Goal: Navigation & Orientation: Understand site structure

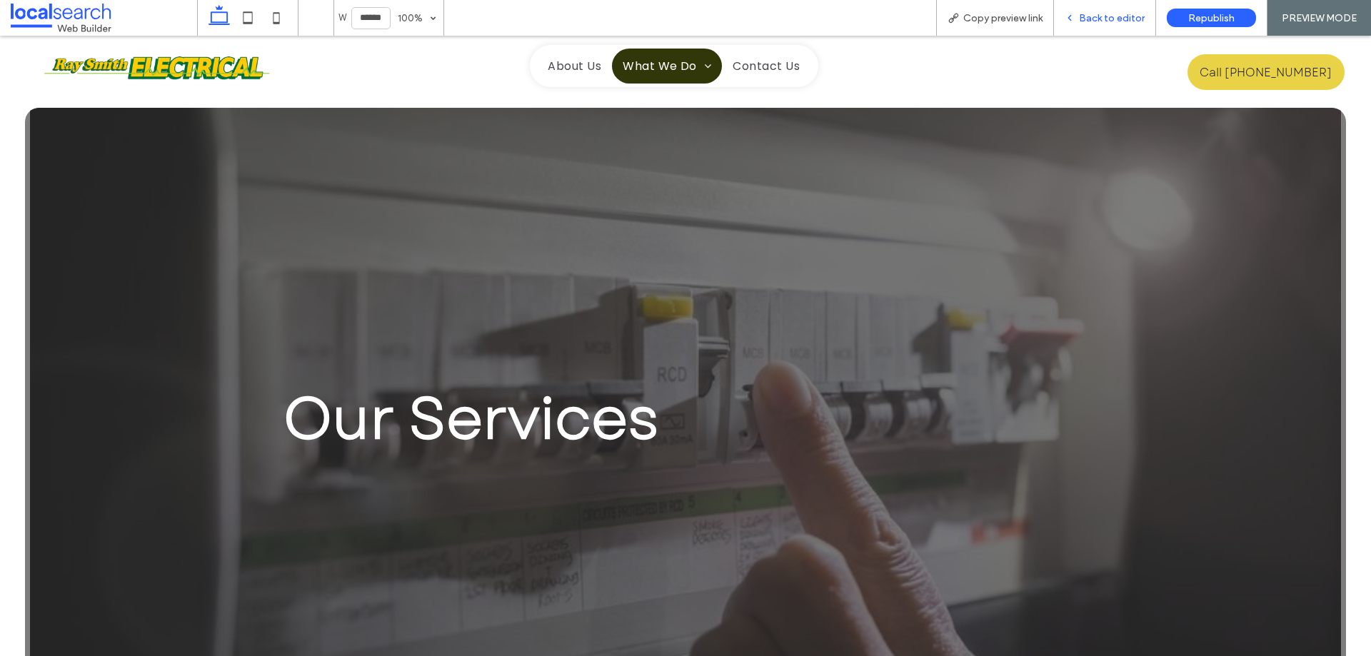
click at [1092, 24] on span "Back to editor" at bounding box center [1112, 18] width 66 height 12
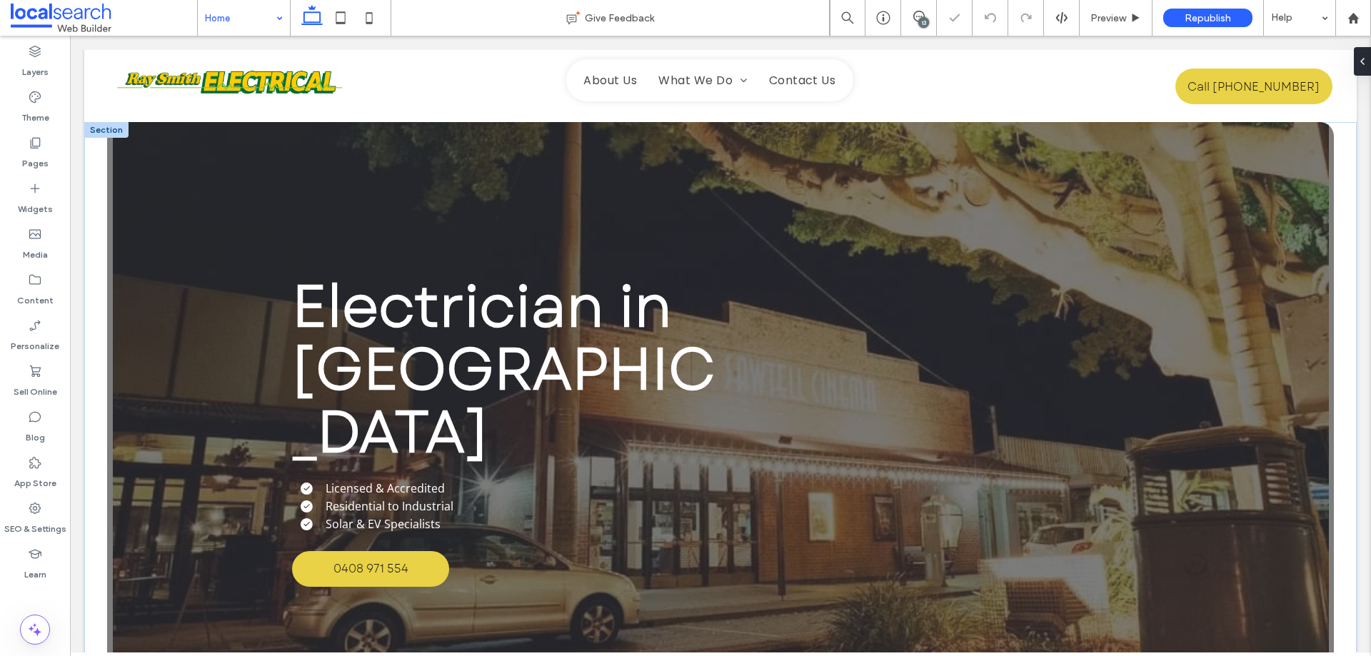
click at [189, 201] on div "Electrician in [GEOGRAPHIC_DATA] Licensed & Accredited Residential to Industria…" at bounding box center [720, 430] width 1227 height 617
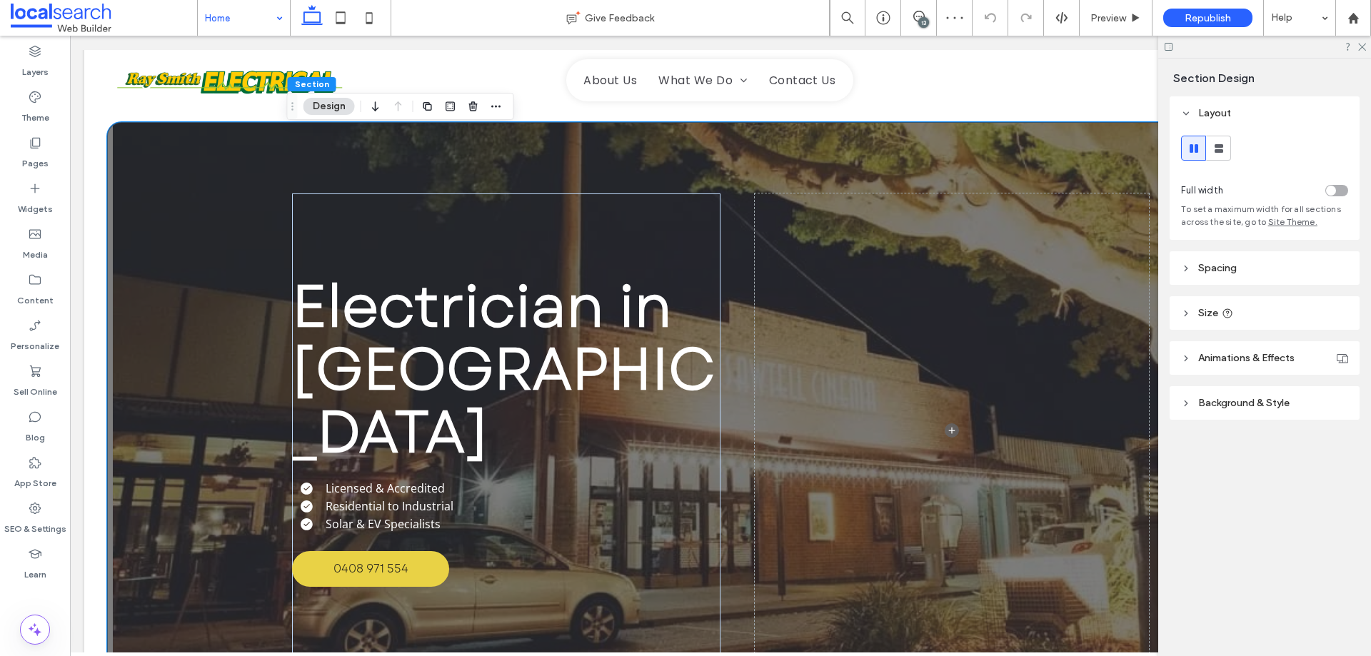
click at [1260, 399] on span "Background & Style" at bounding box center [1243, 403] width 91 height 12
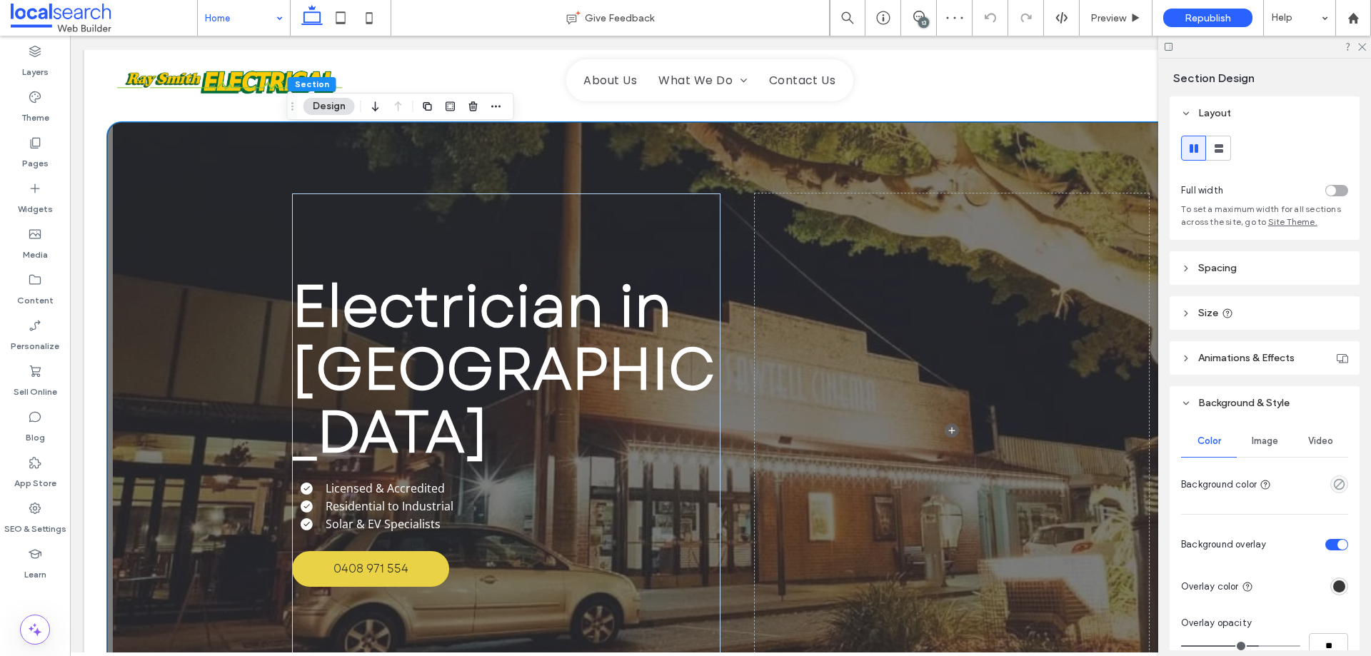
click at [1187, 114] on use at bounding box center [1186, 113] width 5 height 3
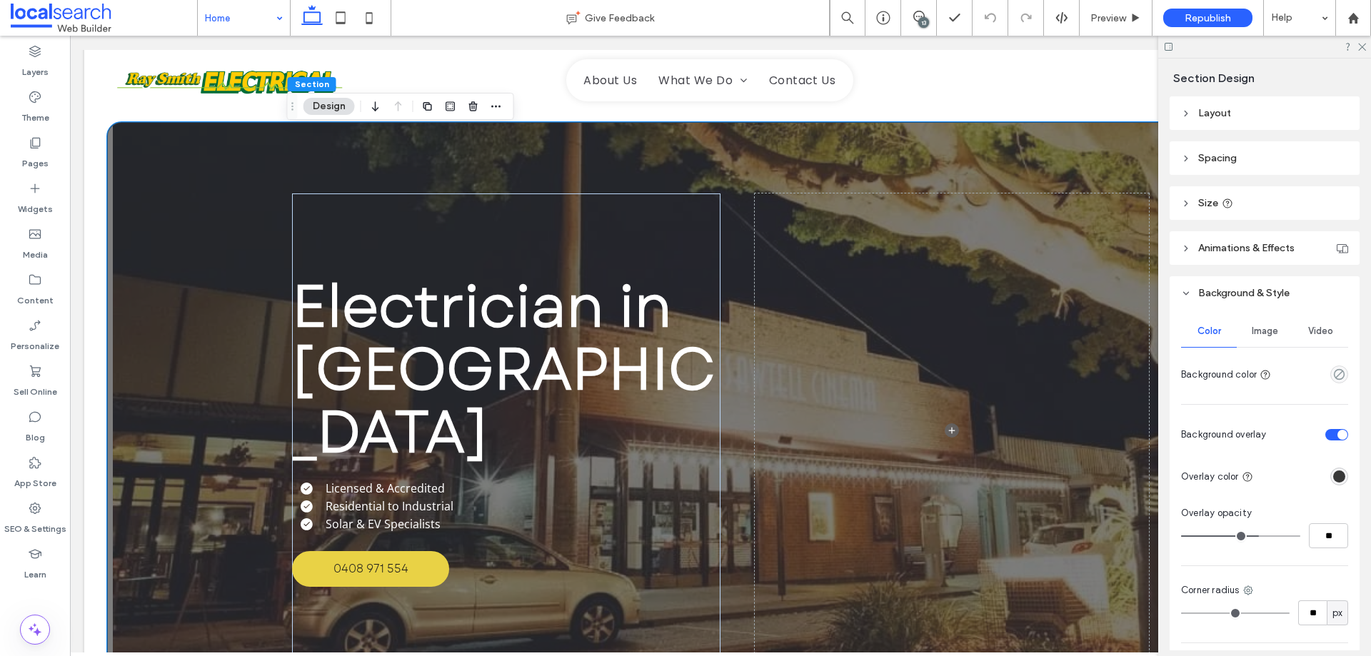
click at [1252, 246] on span "Animations & Effects" at bounding box center [1246, 248] width 96 height 12
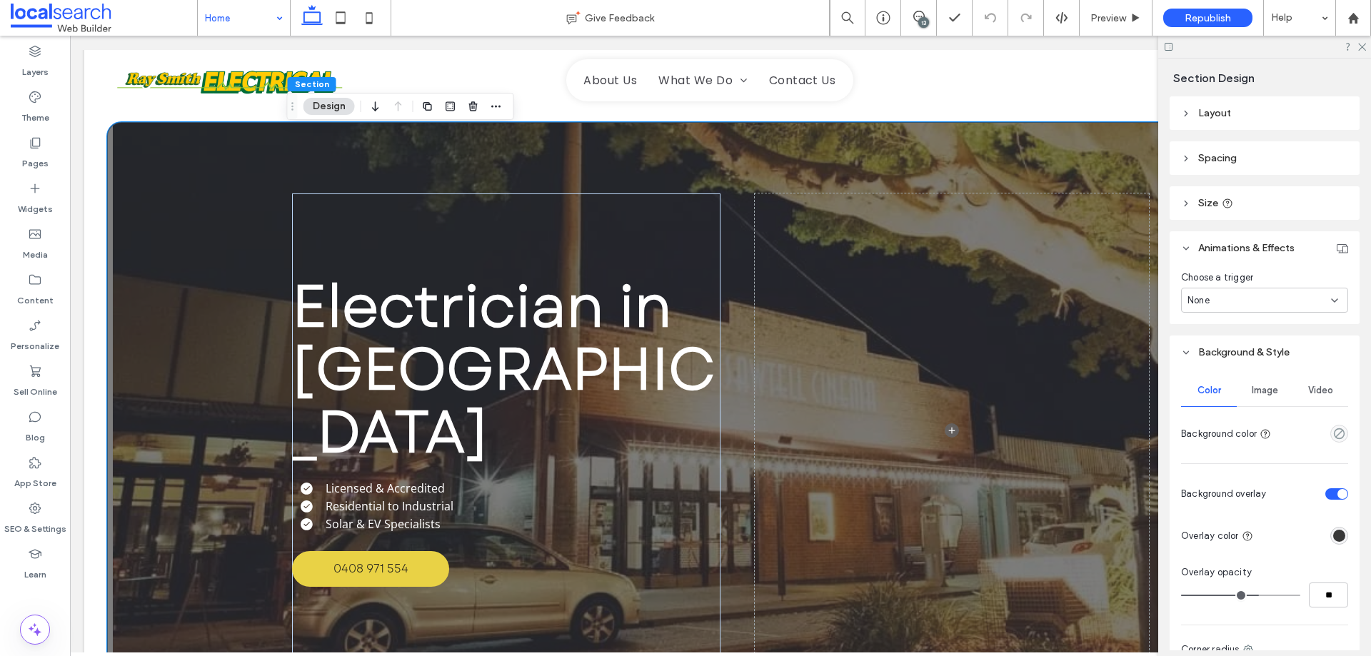
click at [1252, 246] on span "Animations & Effects" at bounding box center [1246, 248] width 96 height 12
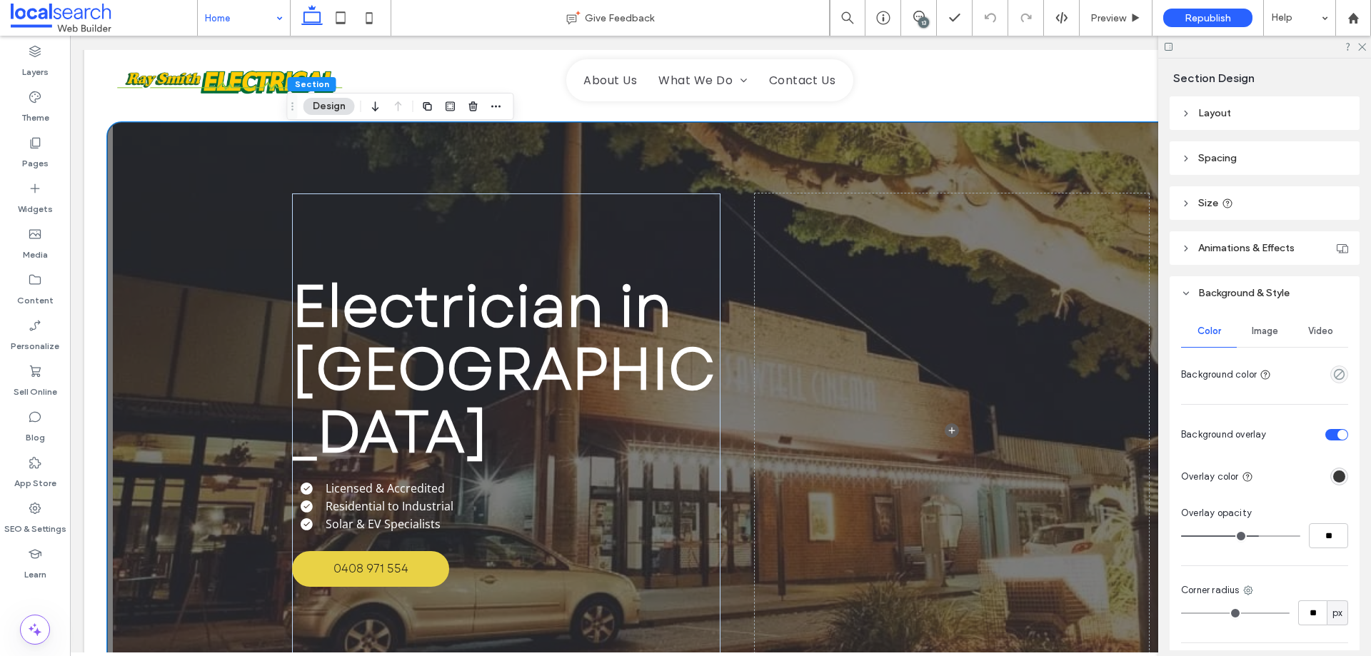
click at [1256, 253] on span "Animations & Effects" at bounding box center [1246, 248] width 96 height 12
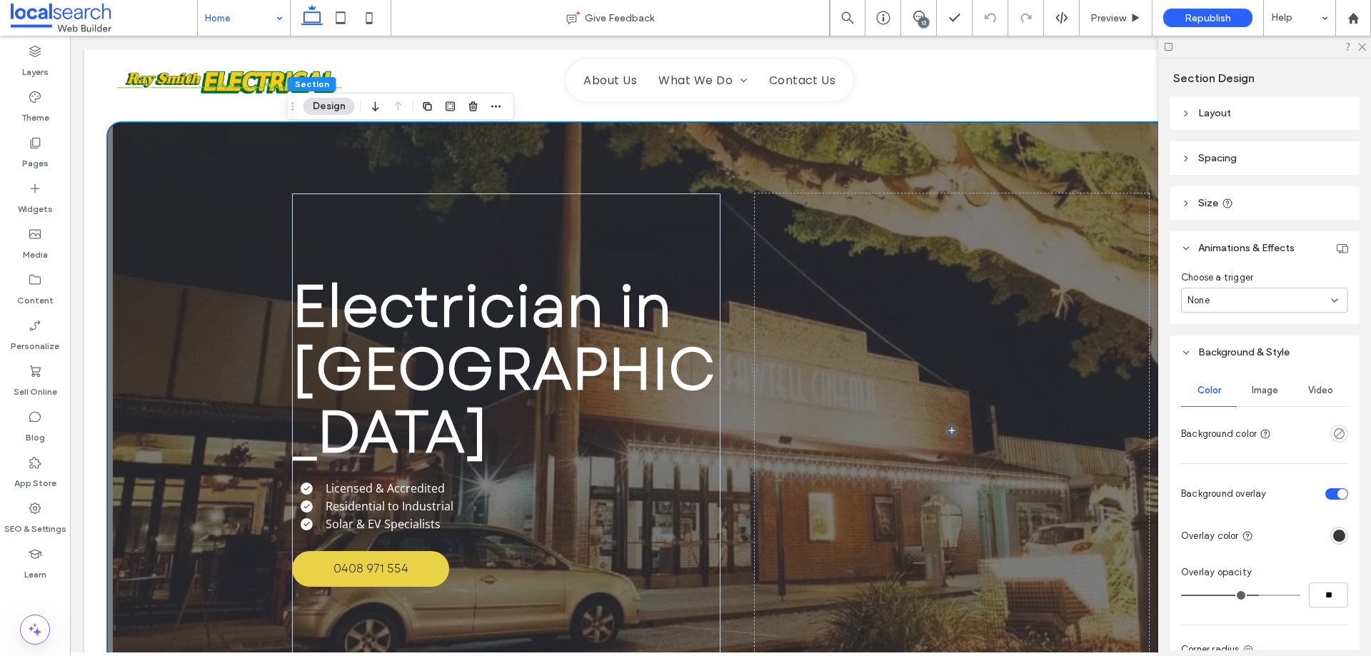
click at [1239, 305] on div "None" at bounding box center [1259, 300] width 144 height 14
click at [1248, 406] on div "Scroll" at bounding box center [1261, 400] width 159 height 25
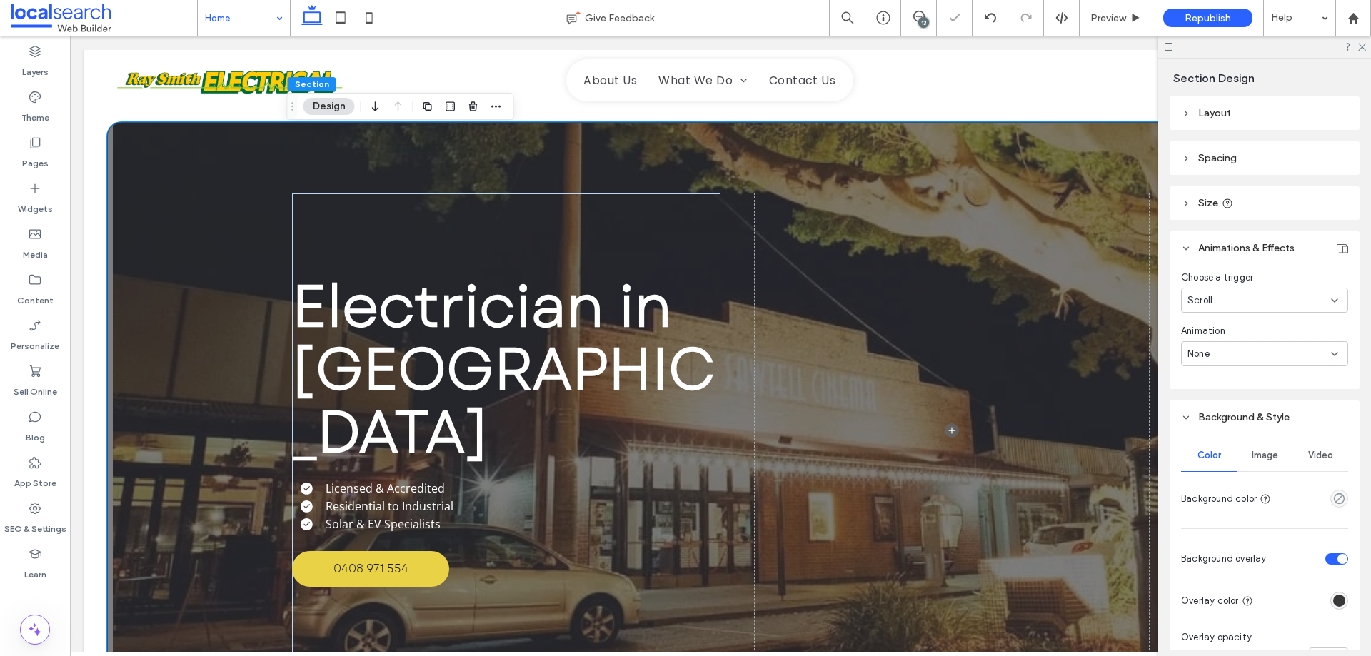
click at [1228, 353] on div "None" at bounding box center [1259, 354] width 144 height 14
click at [1272, 301] on div "Scroll" at bounding box center [1259, 300] width 144 height 14
click at [1289, 301] on div "Scroll" at bounding box center [1259, 300] width 144 height 14
click at [1238, 351] on div "None" at bounding box center [1259, 354] width 144 height 14
click at [1210, 376] on div "Slide" at bounding box center [1261, 378] width 159 height 25
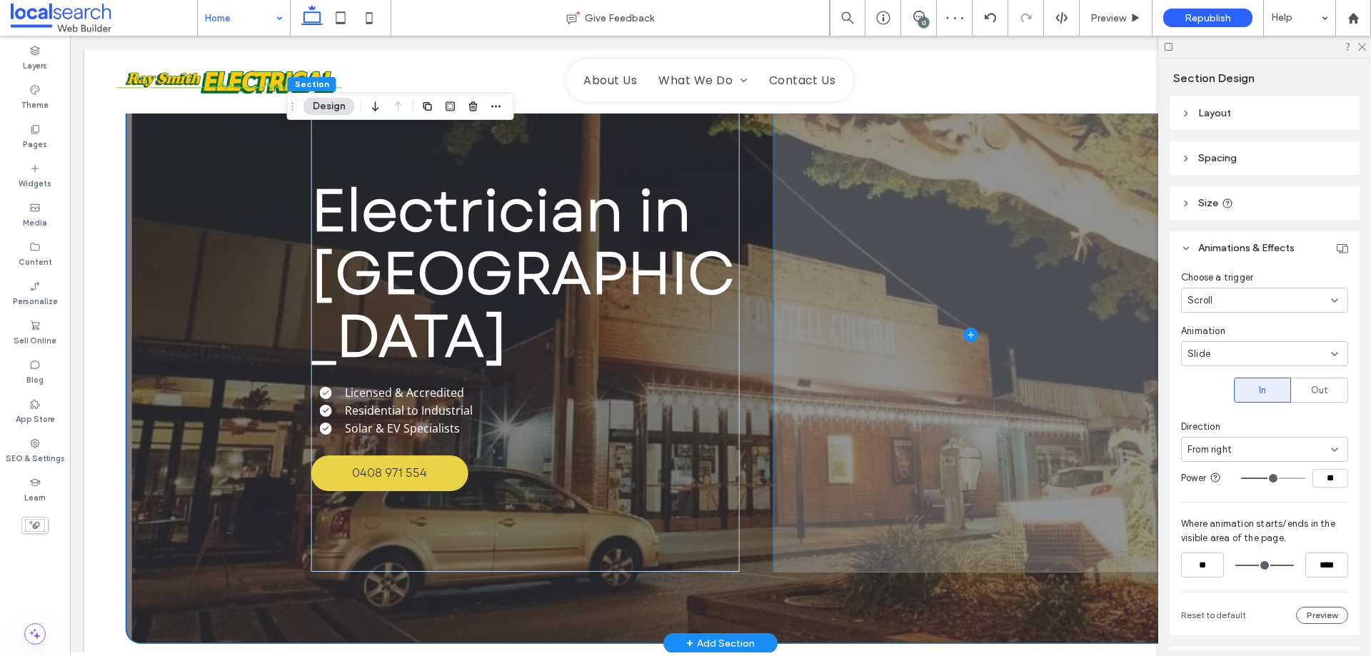
scroll to position [71, 0]
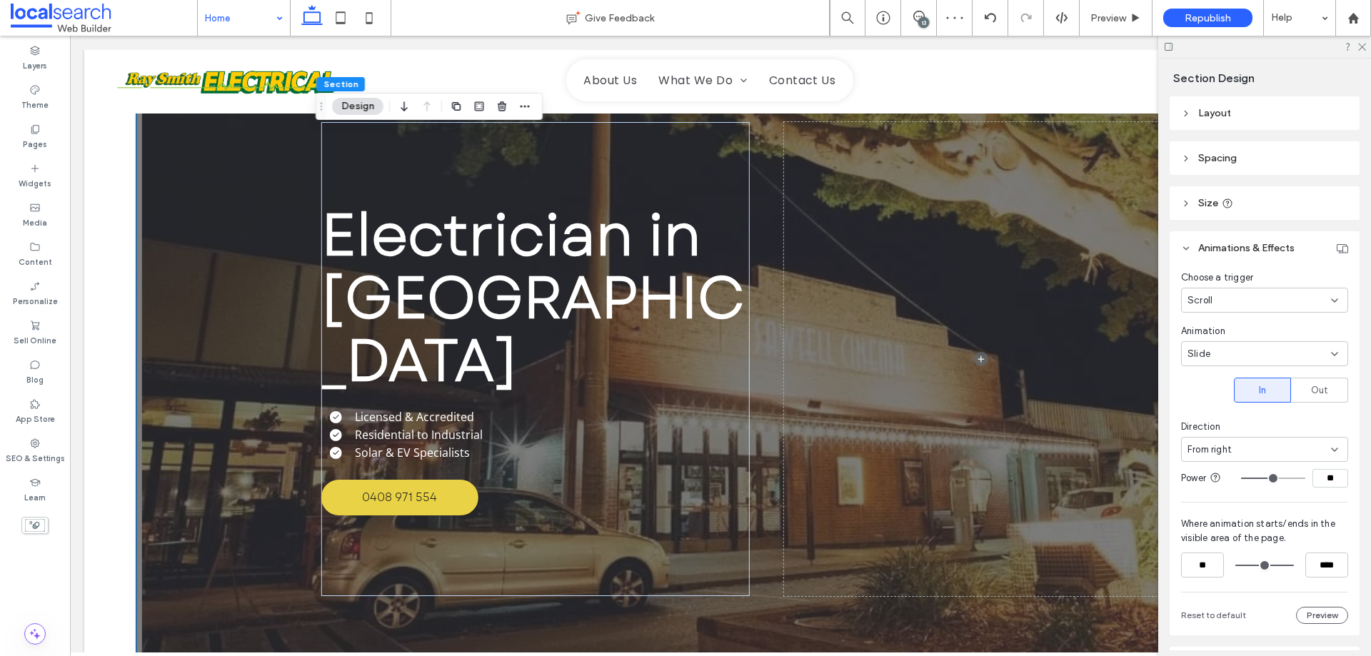
click at [1317, 447] on div "From right" at bounding box center [1259, 450] width 144 height 14
click at [1221, 555] on span "From top" at bounding box center [1206, 550] width 39 height 14
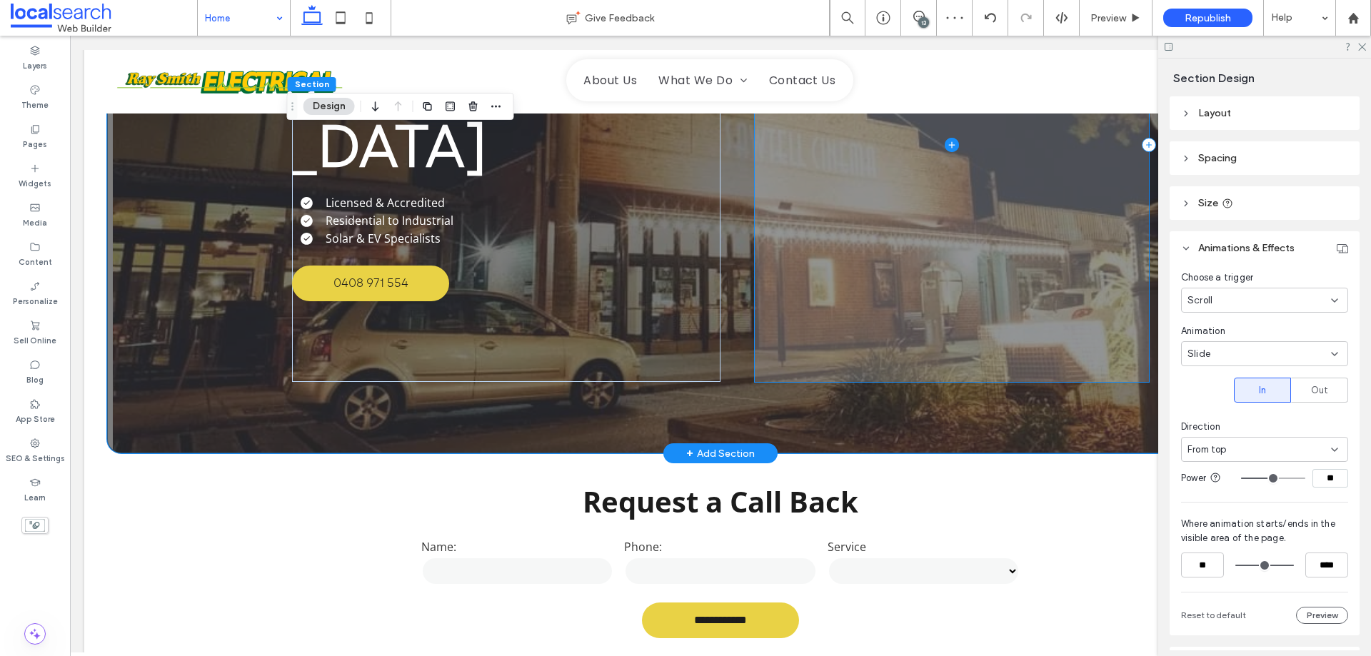
scroll to position [0, 0]
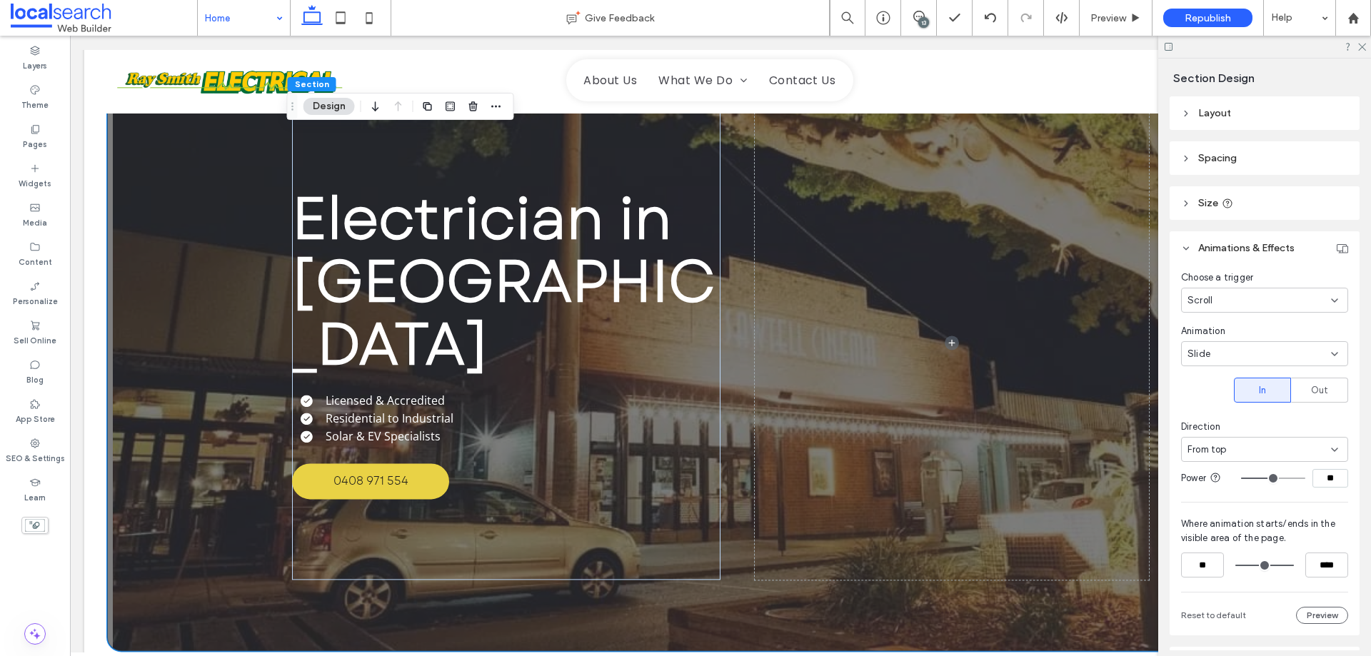
click at [1284, 298] on div "Scroll" at bounding box center [1259, 300] width 144 height 14
click at [1234, 326] on div "None" at bounding box center [1261, 325] width 159 height 25
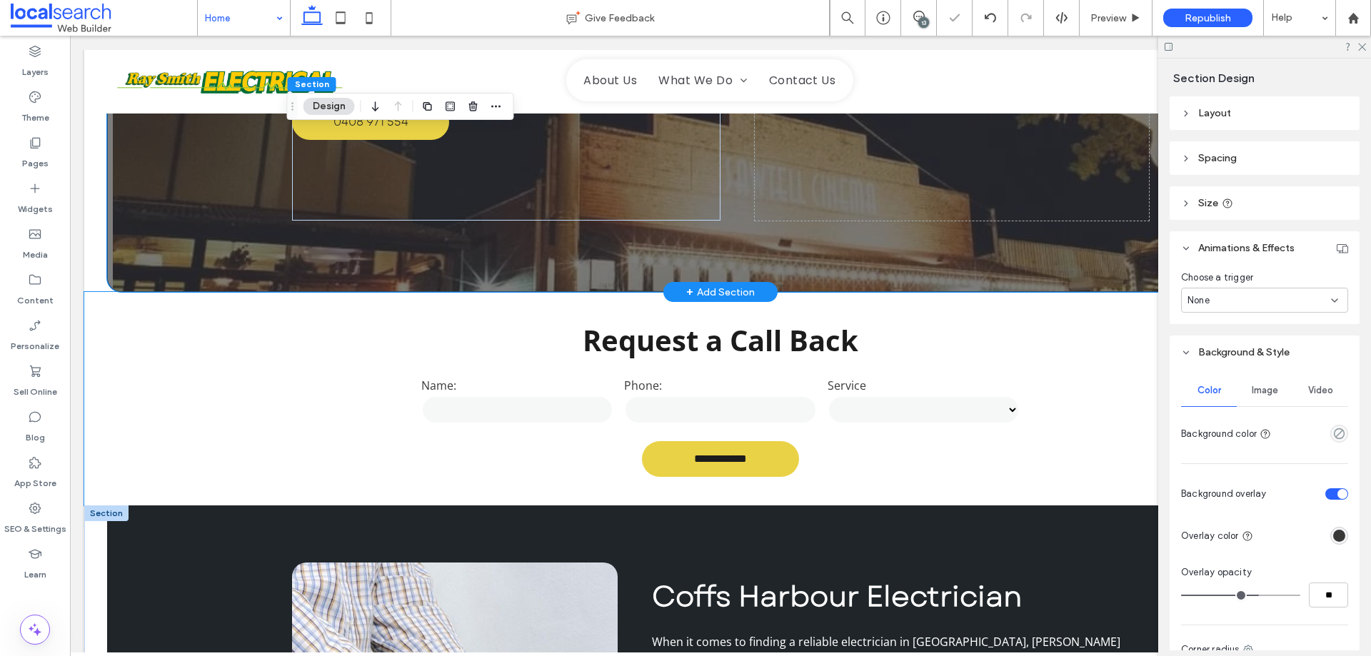
scroll to position [500, 0]
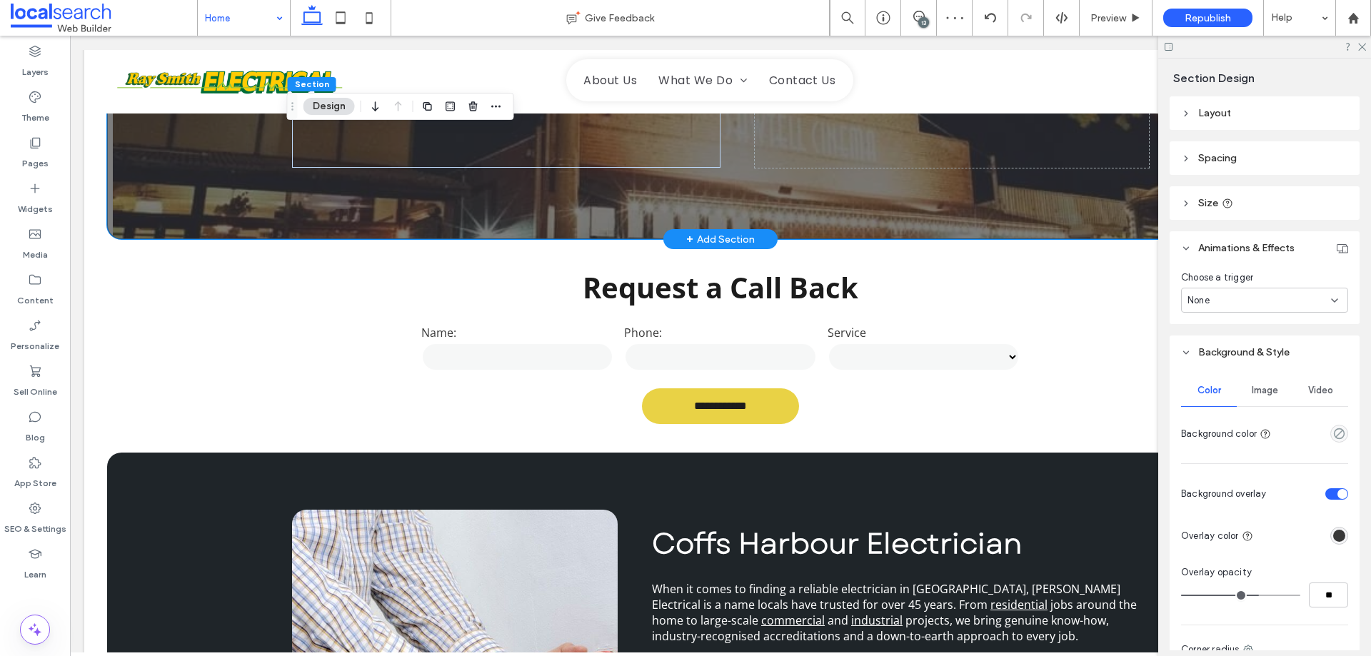
click at [1259, 402] on div "Image" at bounding box center [1265, 390] width 56 height 31
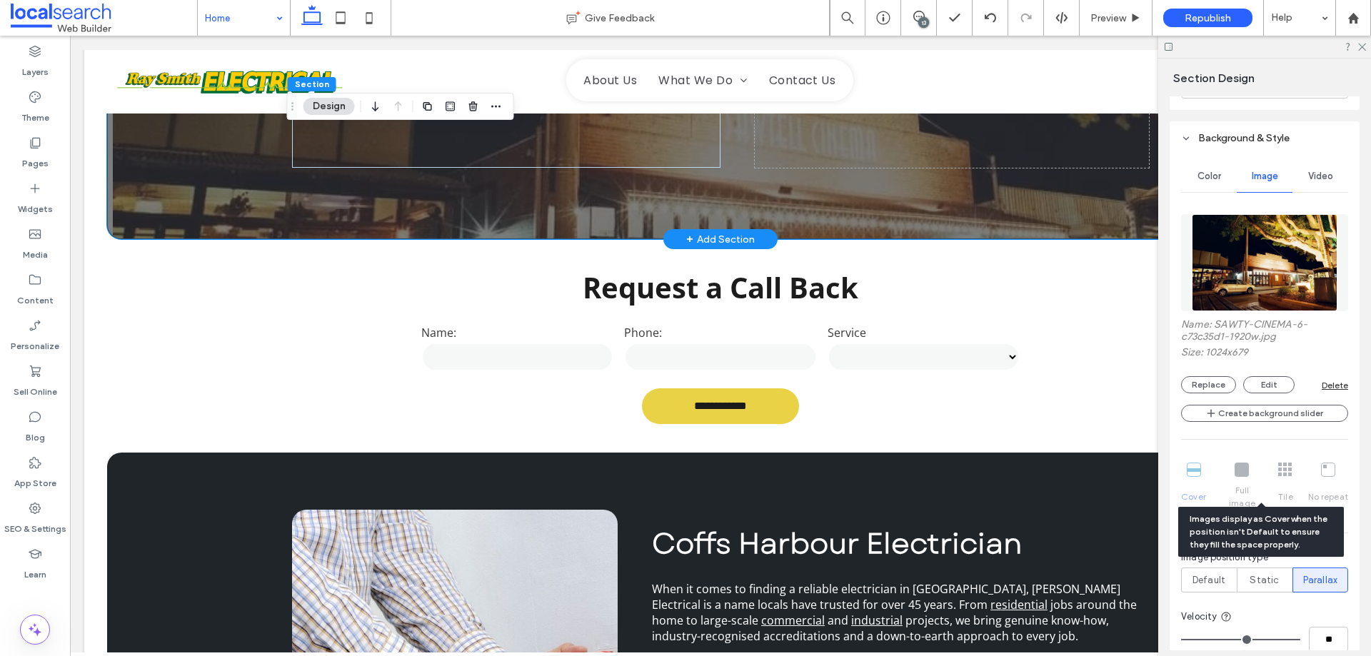
scroll to position [286, 0]
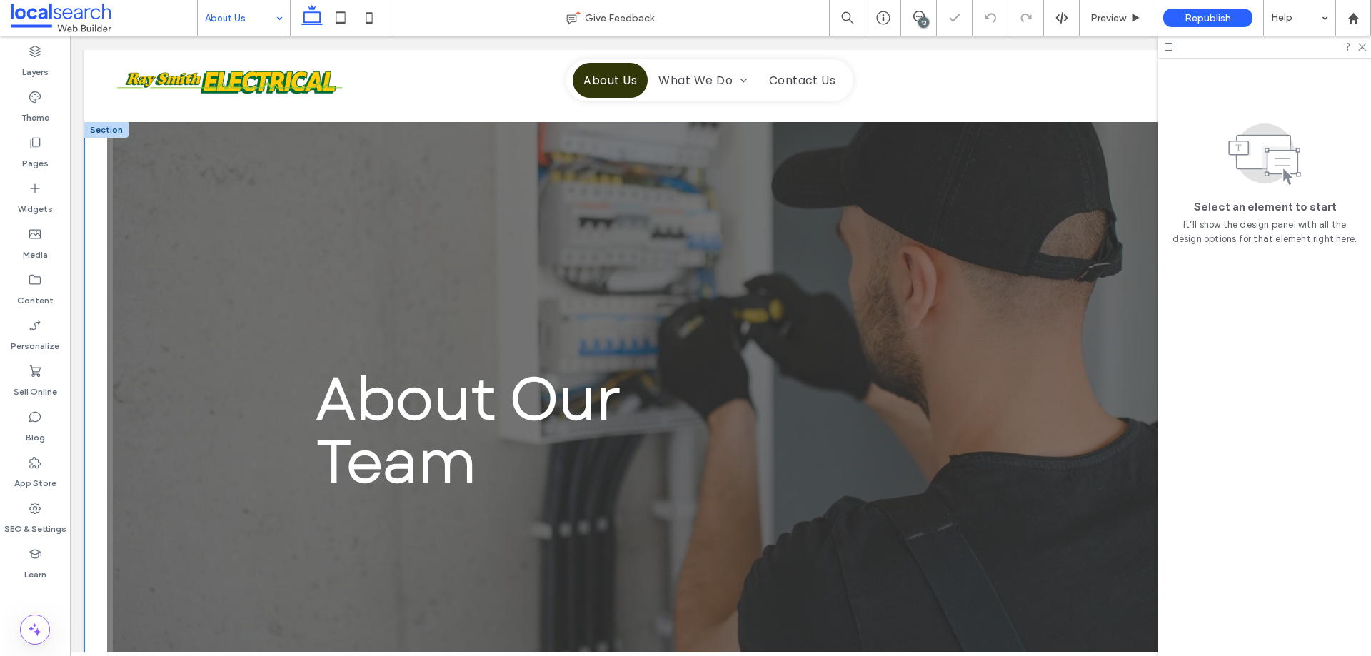
click at [163, 211] on div "About Our Team" at bounding box center [720, 430] width 1227 height 617
click at [162, 210] on div "About Our Team" at bounding box center [720, 430] width 1227 height 617
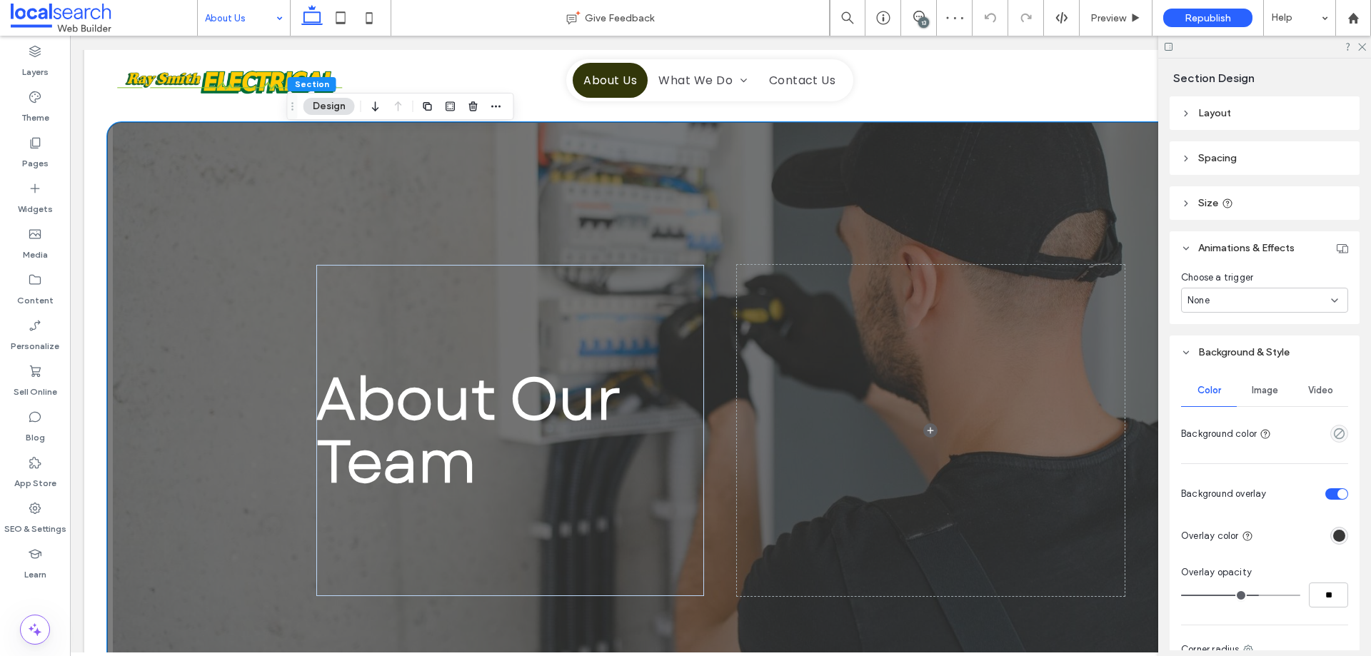
click at [1252, 396] on span "Image" at bounding box center [1265, 390] width 26 height 11
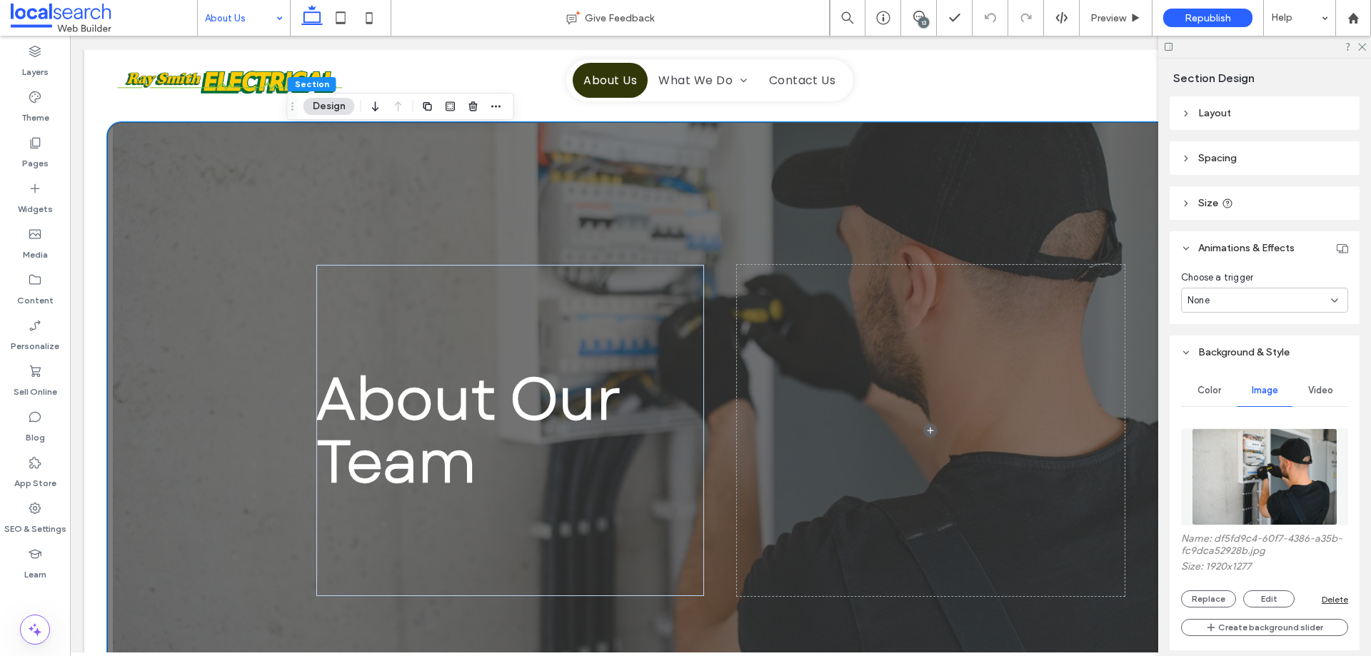
click at [1214, 396] on div "Color" at bounding box center [1209, 390] width 56 height 31
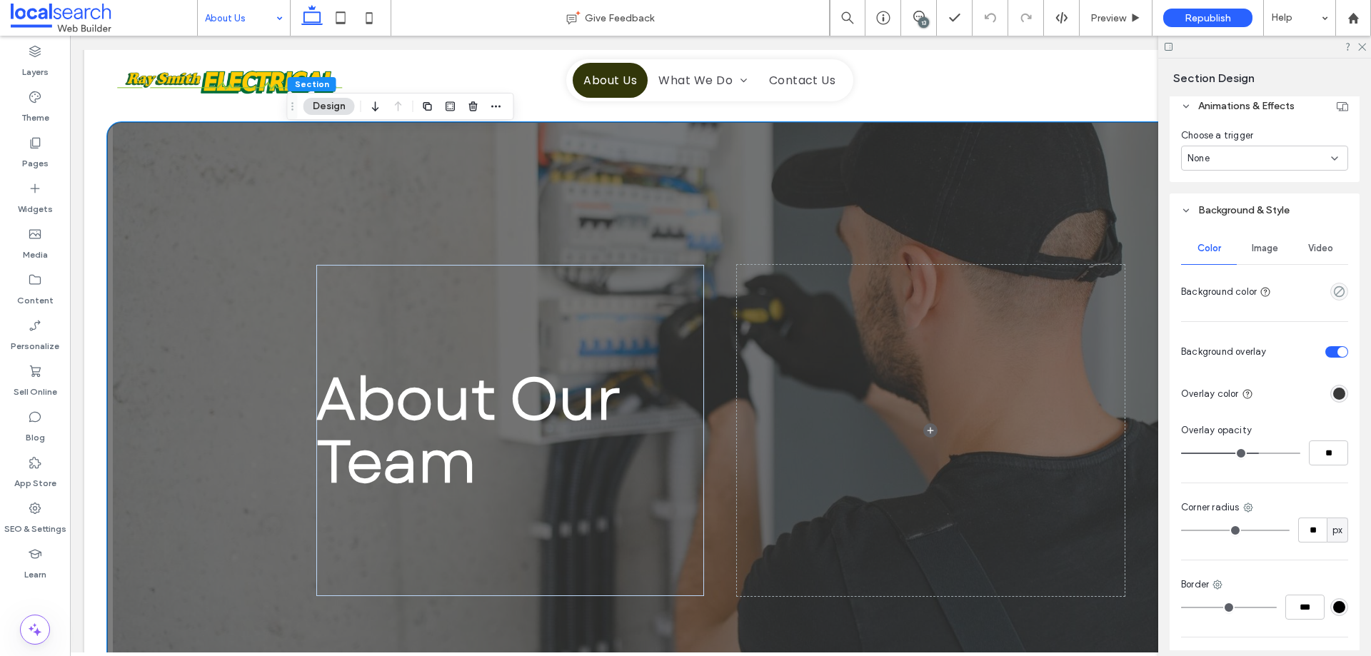
scroll to position [143, 0]
click at [1253, 246] on span "Image" at bounding box center [1265, 247] width 26 height 11
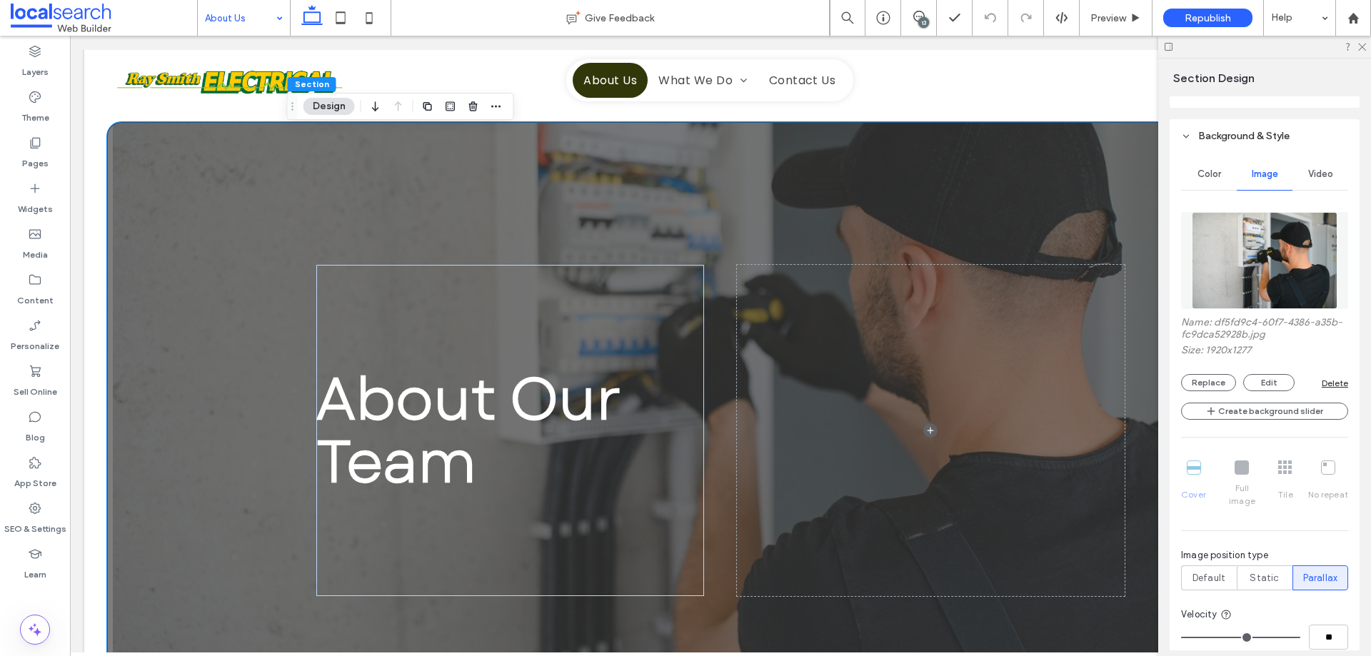
scroll to position [286, 0]
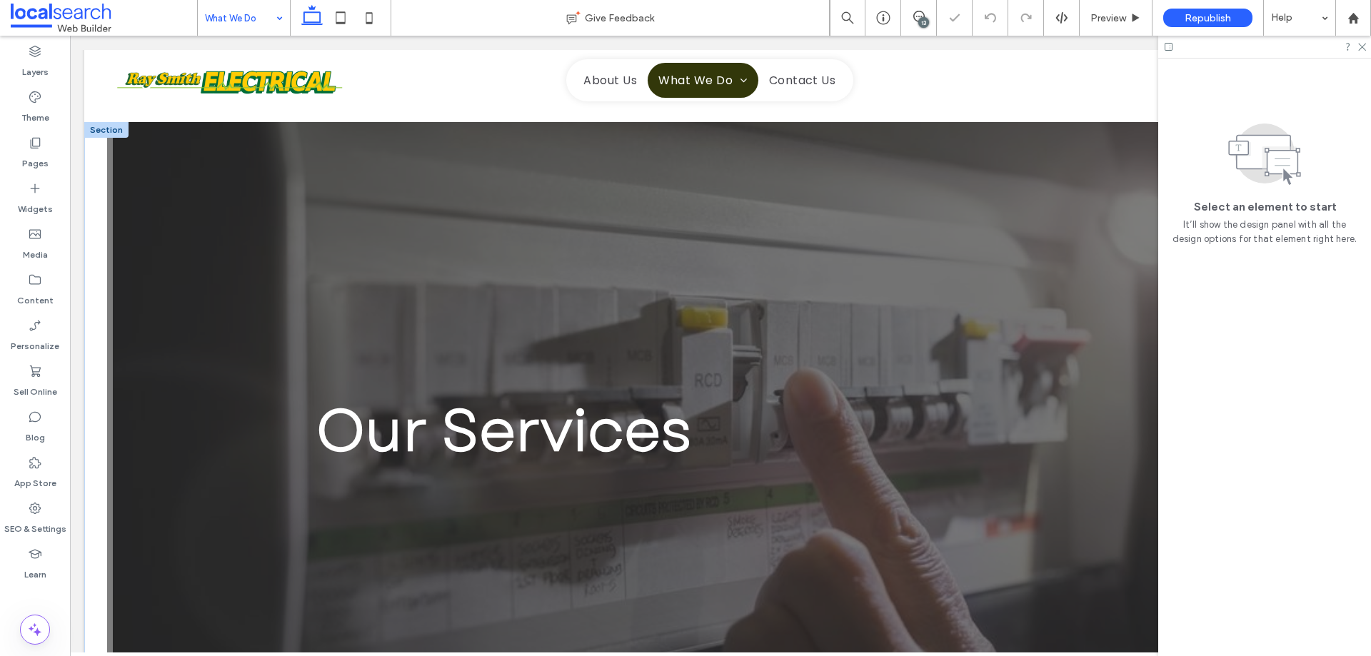
click at [230, 178] on div "Our Services" at bounding box center [720, 430] width 1227 height 617
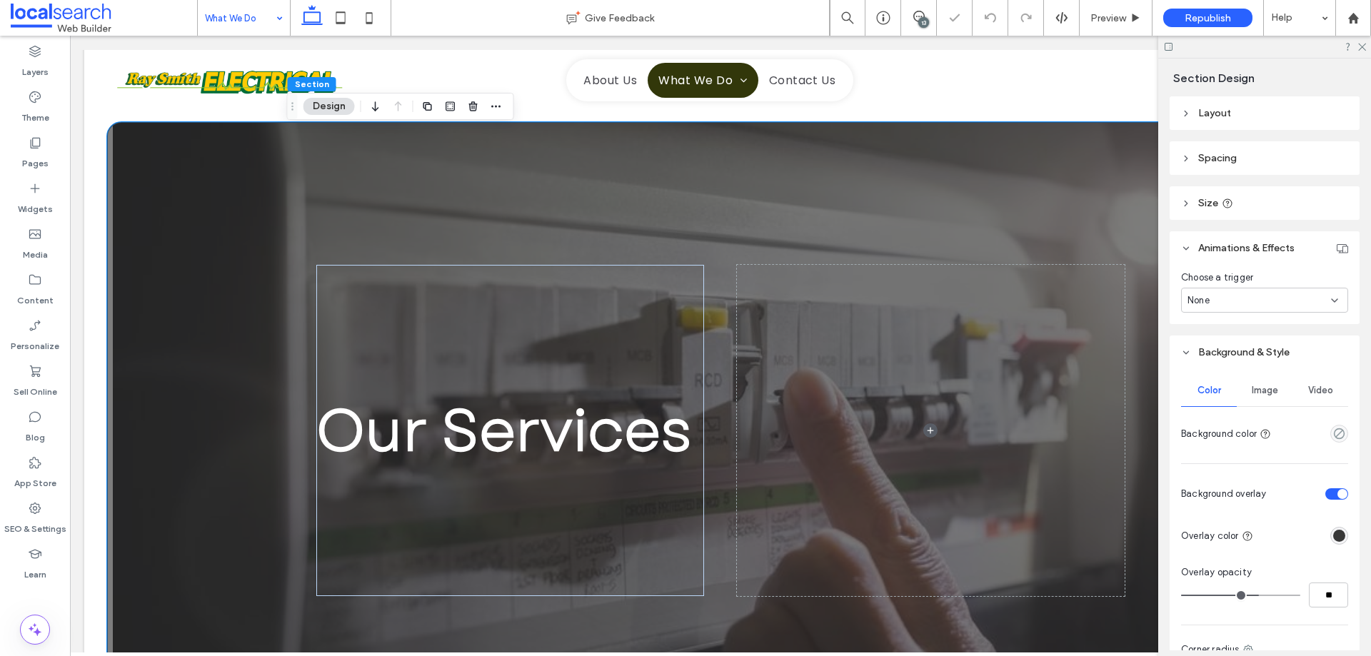
click at [248, 188] on div "Our Services" at bounding box center [720, 430] width 1227 height 617
click at [1257, 381] on div "Image" at bounding box center [1265, 390] width 56 height 31
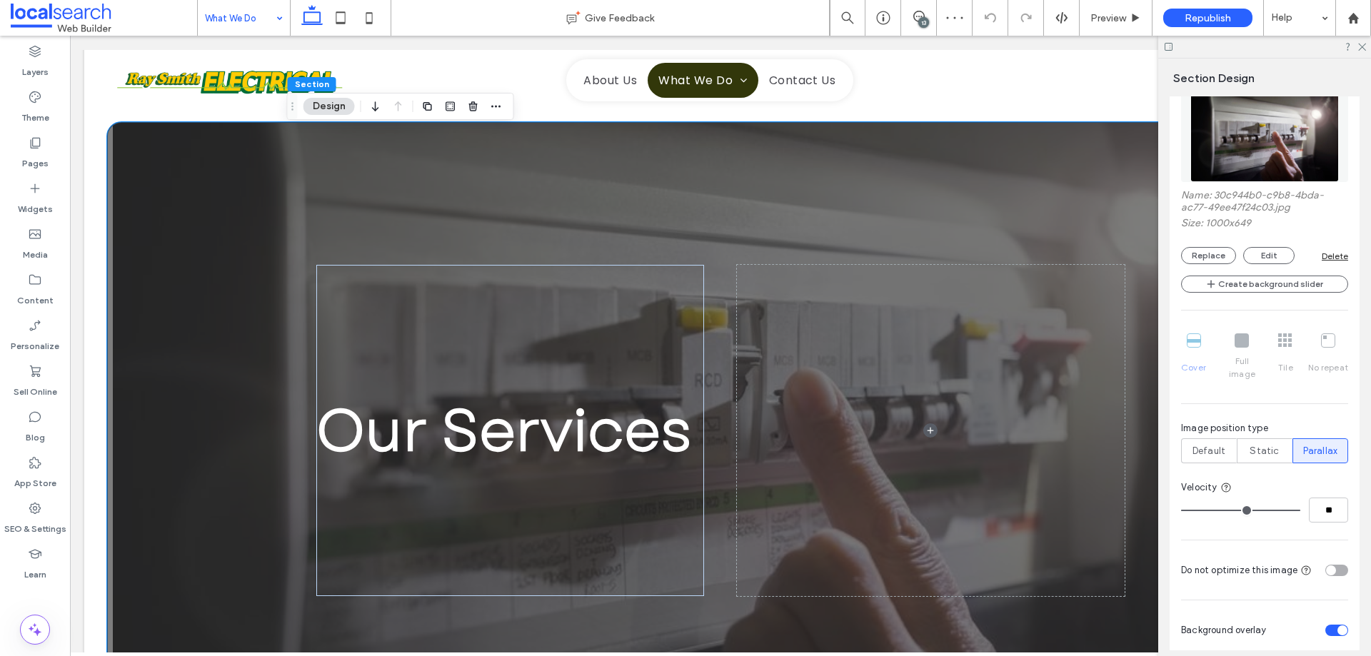
scroll to position [357, 0]
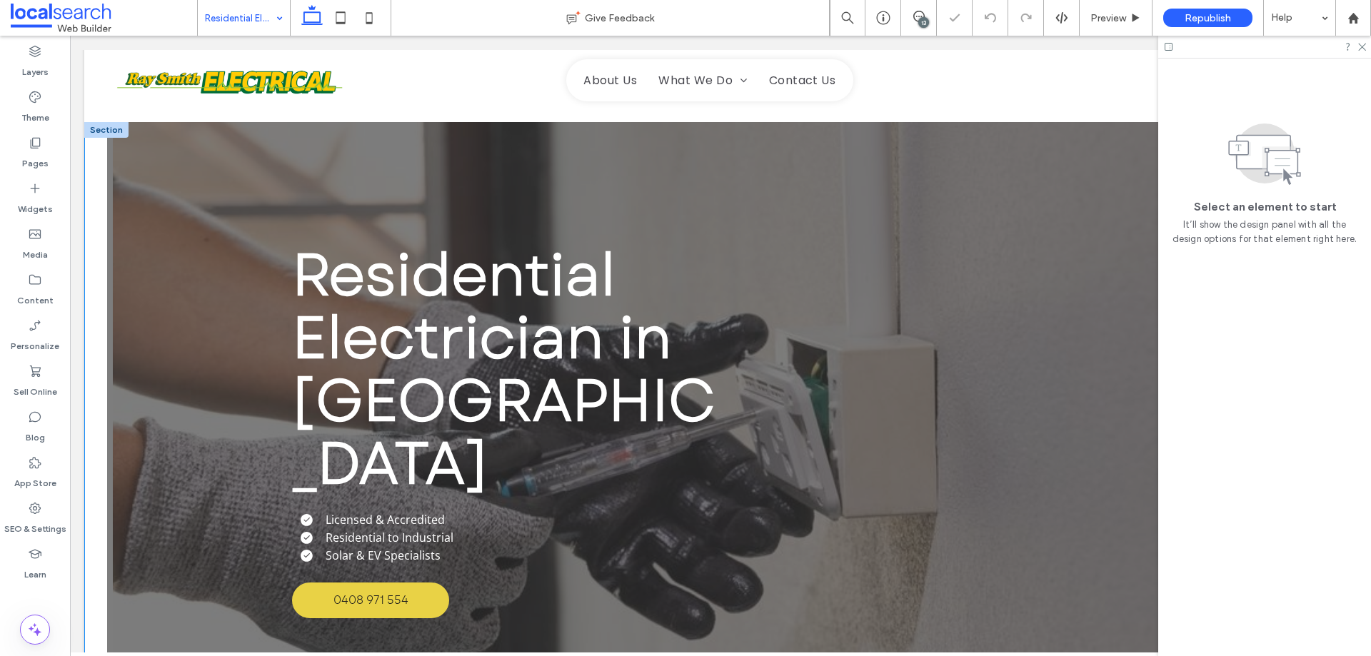
click at [675, 152] on div "Residential Electrician in [GEOGRAPHIC_DATA] Licensed & Accredited Residential …" at bounding box center [720, 430] width 857 height 617
click at [673, 152] on div "Residential Electrician in [GEOGRAPHIC_DATA] Licensed & Accredited Residential …" at bounding box center [720, 430] width 857 height 617
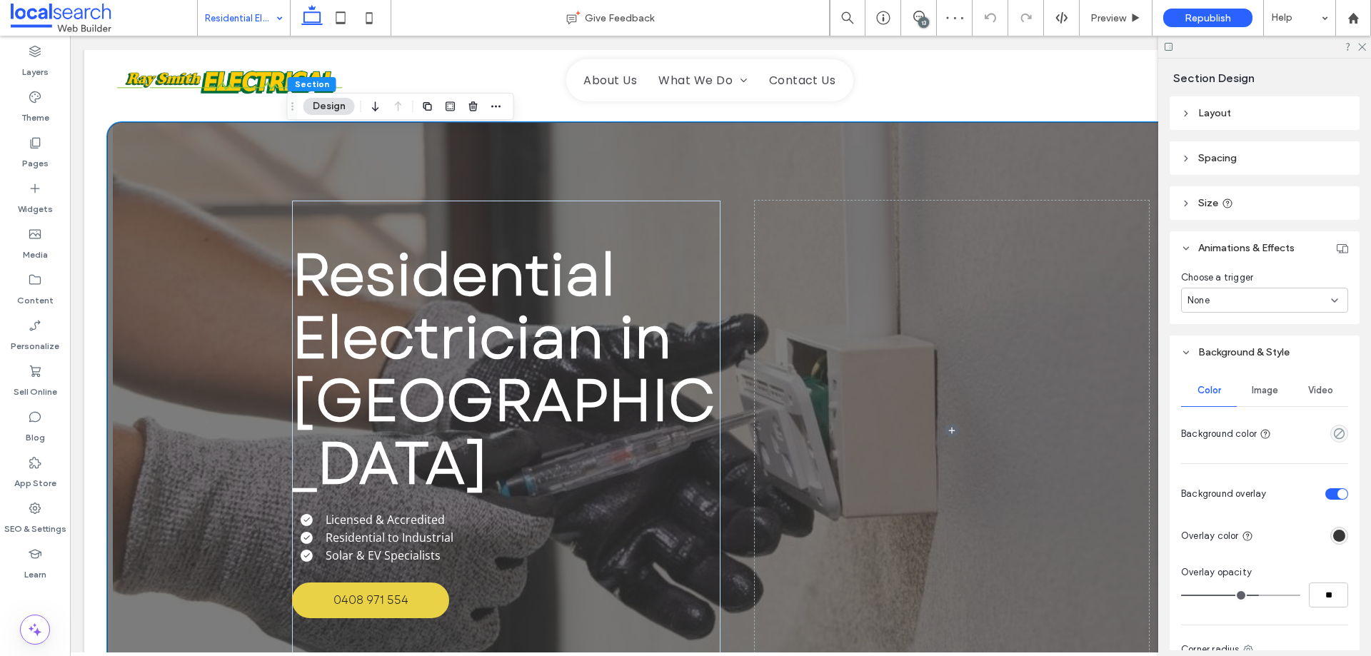
click at [1249, 381] on div "Image" at bounding box center [1265, 390] width 56 height 31
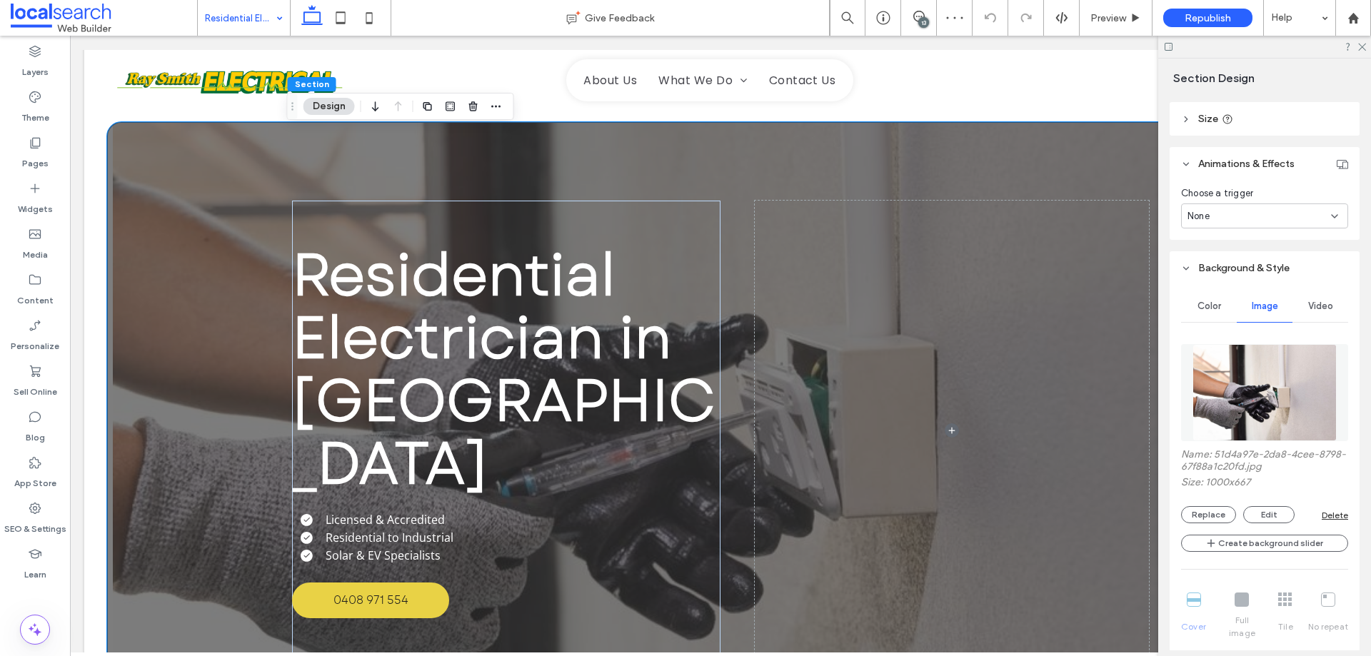
scroll to position [214, 0]
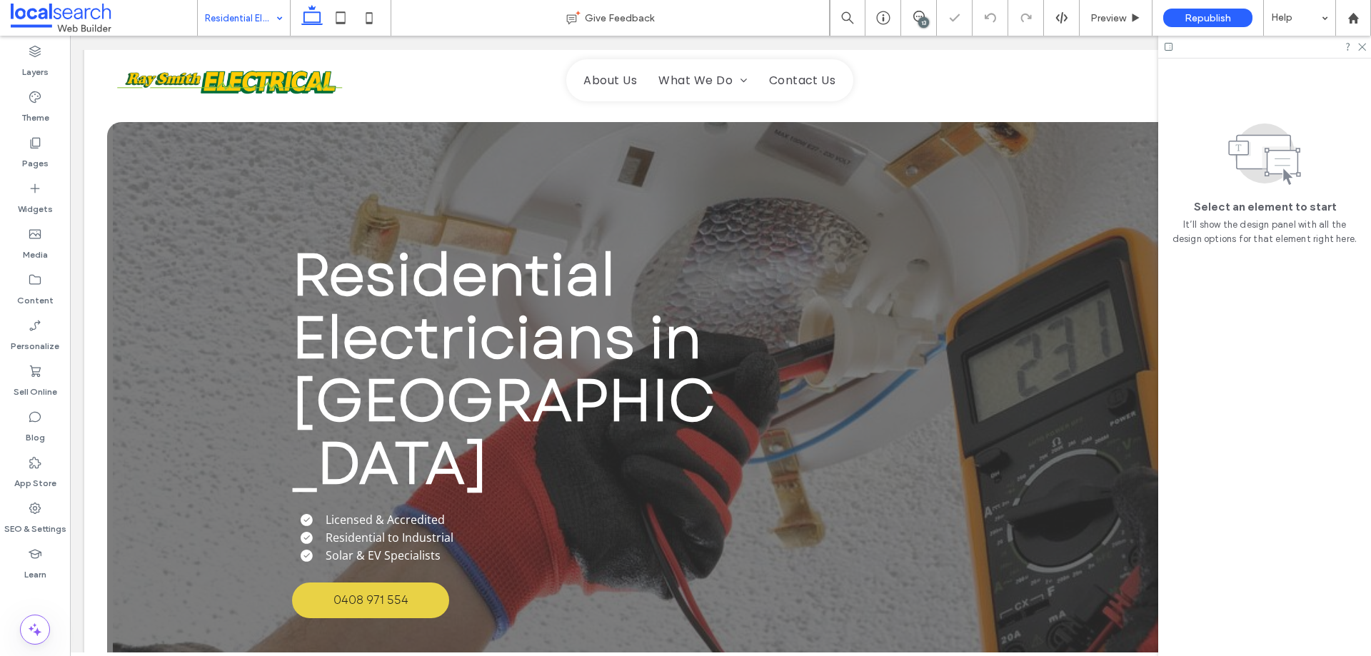
click at [672, 179] on div "Residential Electricians in [GEOGRAPHIC_DATA] Licensed & Accredited Residential…" at bounding box center [720, 430] width 857 height 617
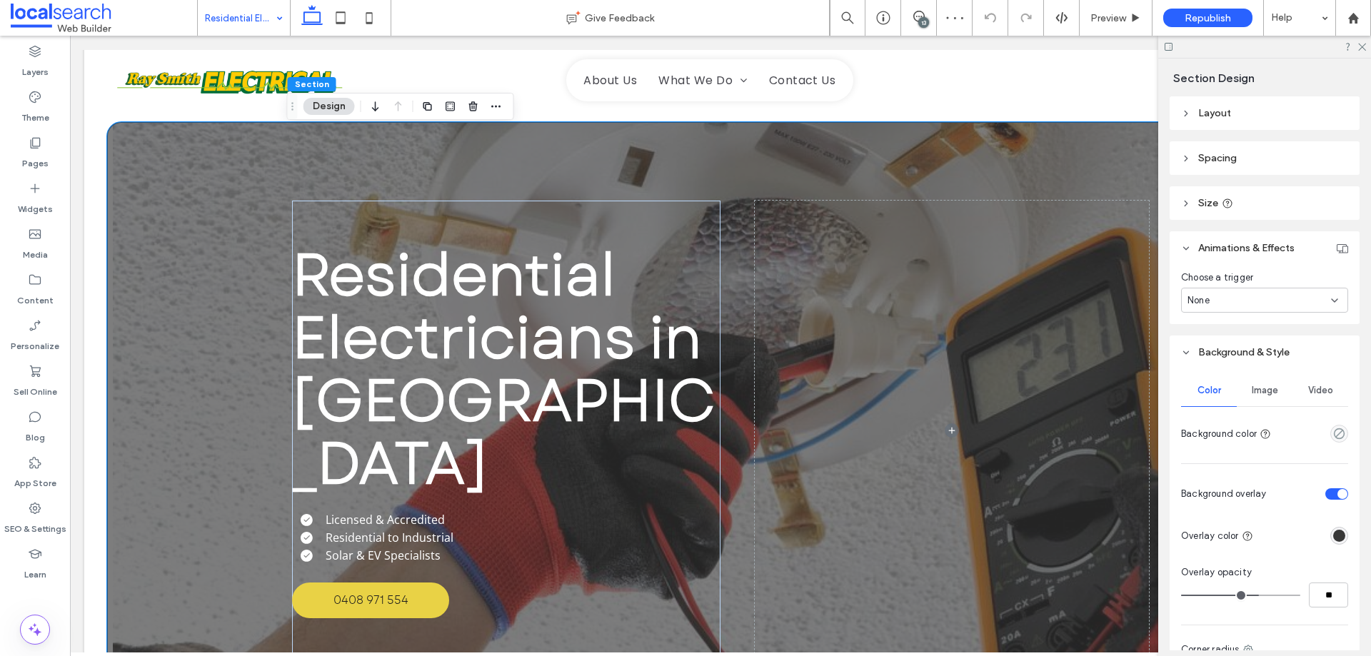
click at [1261, 391] on span "Image" at bounding box center [1265, 390] width 26 height 11
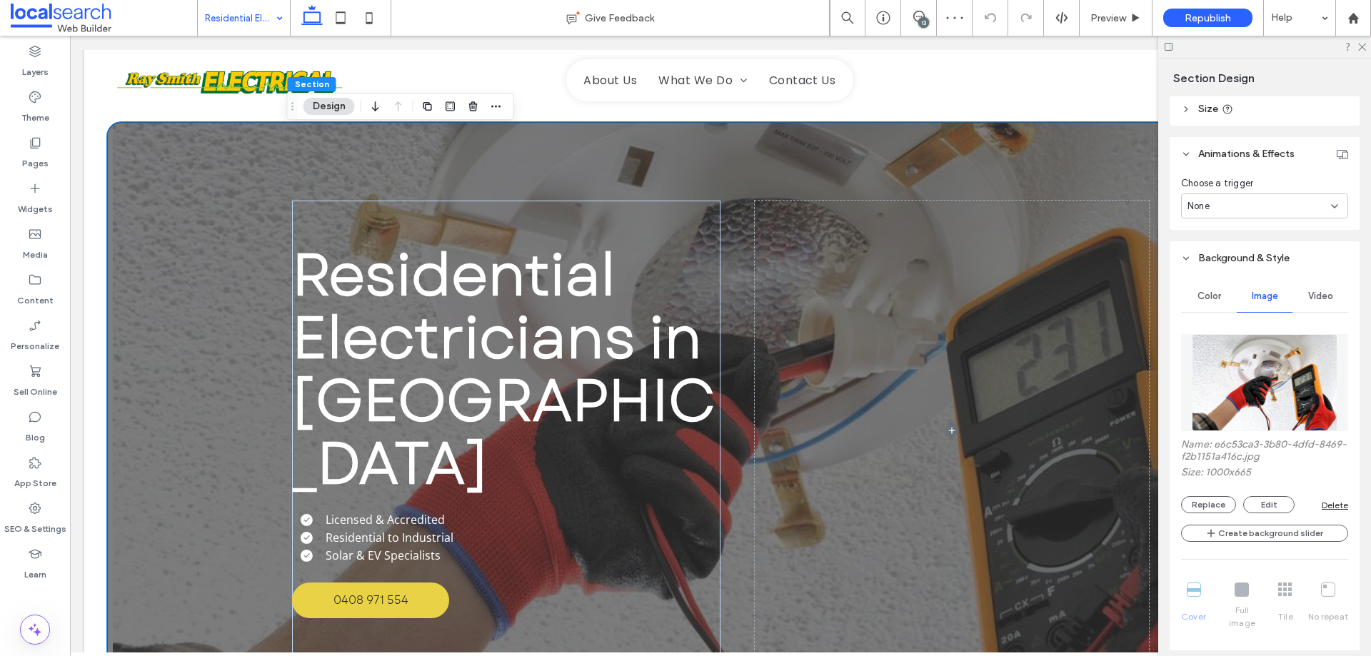
scroll to position [357, 0]
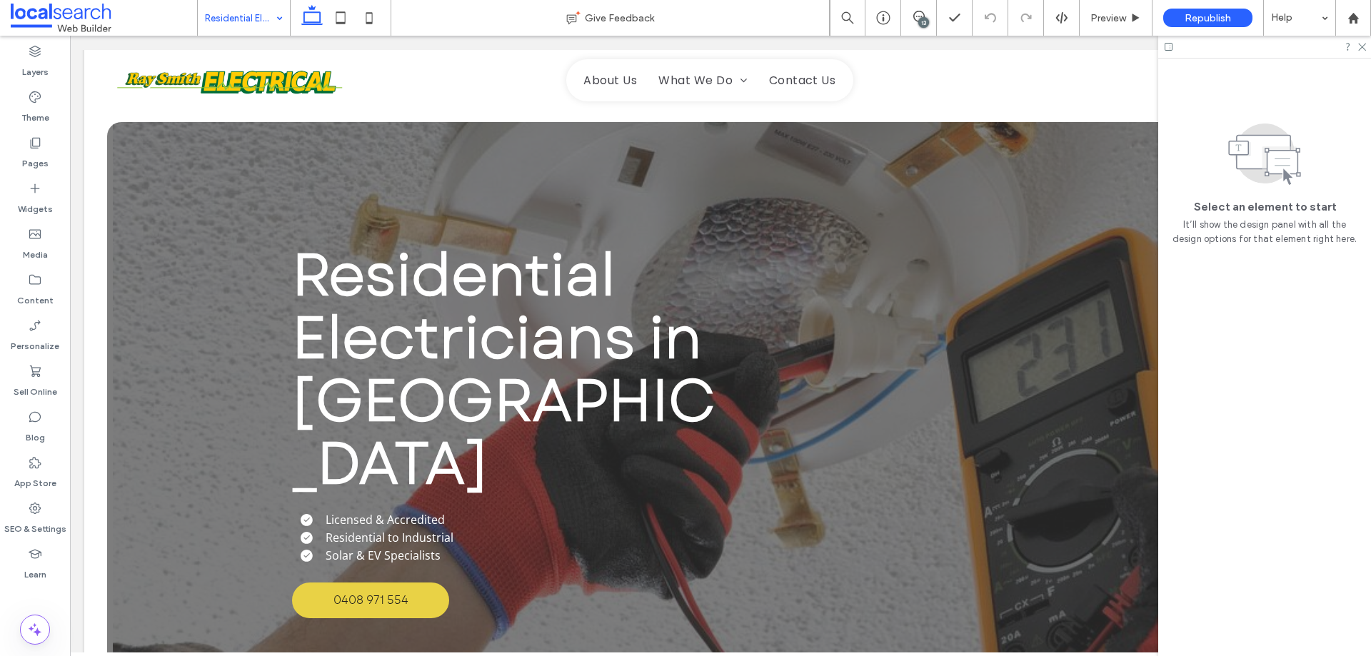
drag, startPoint x: 256, startPoint y: 180, endPoint x: 246, endPoint y: 174, distance: 12.5
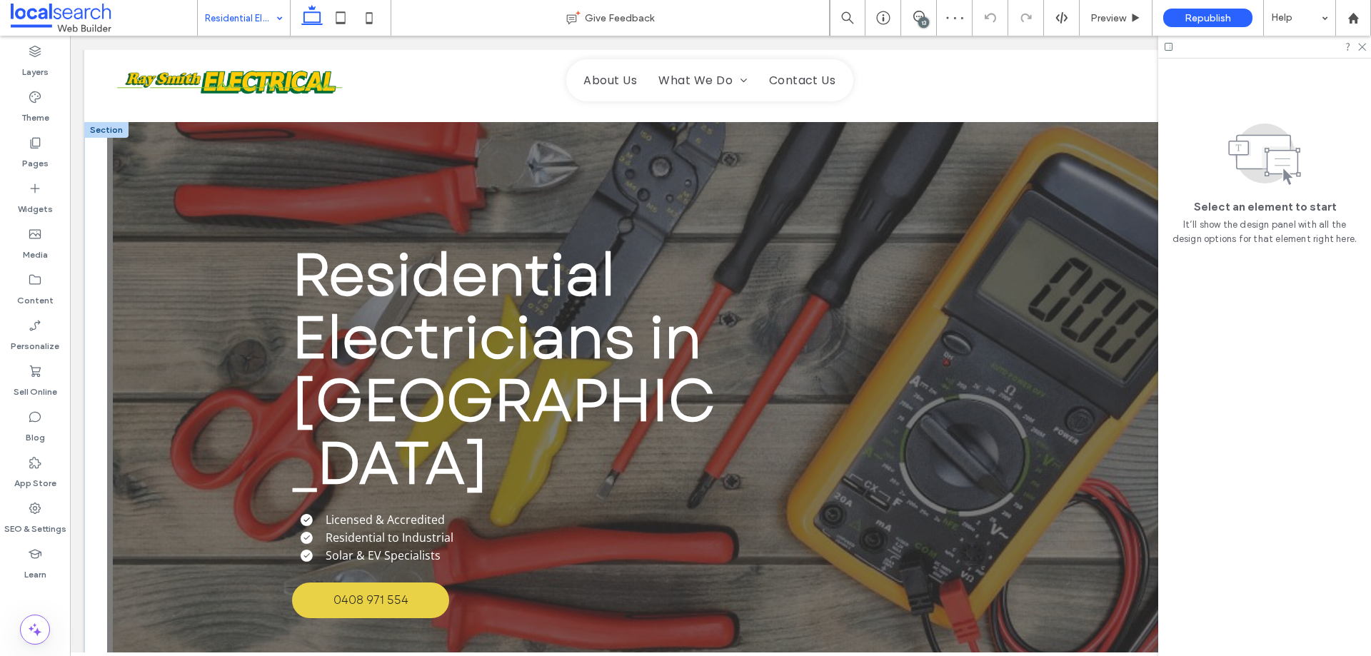
drag, startPoint x: 244, startPoint y: 169, endPoint x: 251, endPoint y: 163, distance: 9.6
click at [248, 166] on div "Residential Electricians in [GEOGRAPHIC_DATA] Licensed & Accredited Residential…" at bounding box center [720, 430] width 1227 height 617
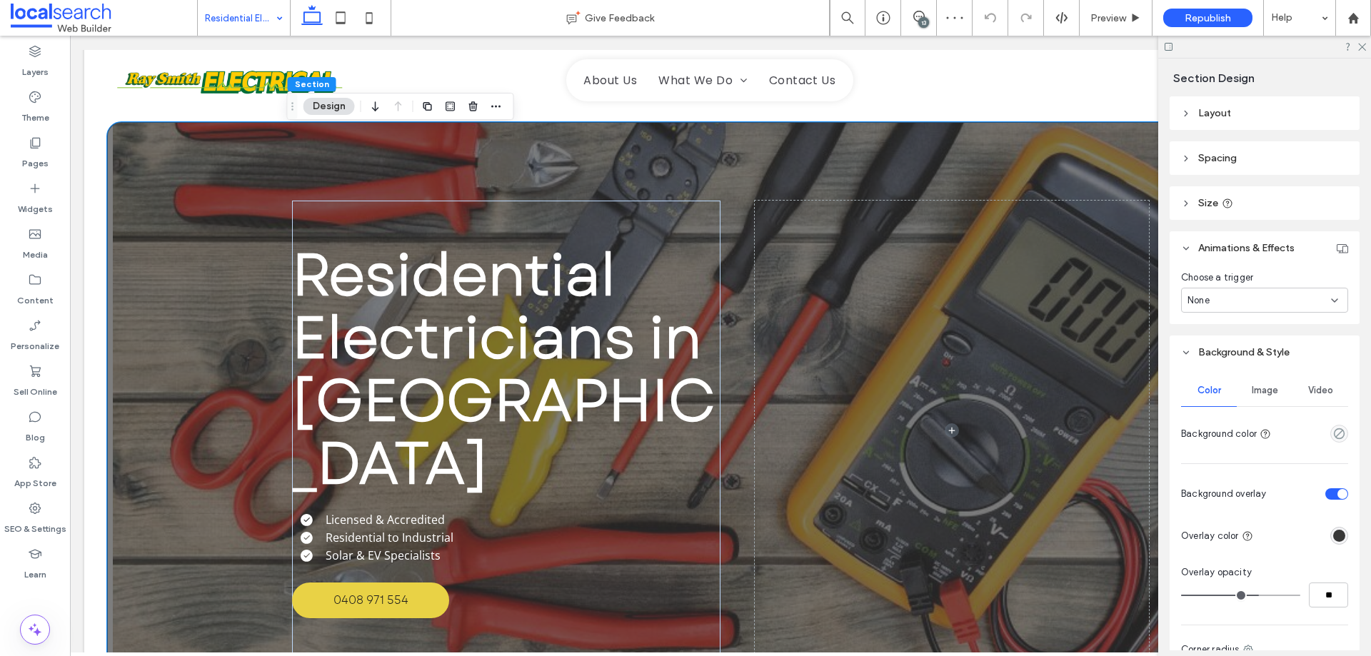
click at [1265, 378] on div "Image" at bounding box center [1265, 390] width 56 height 31
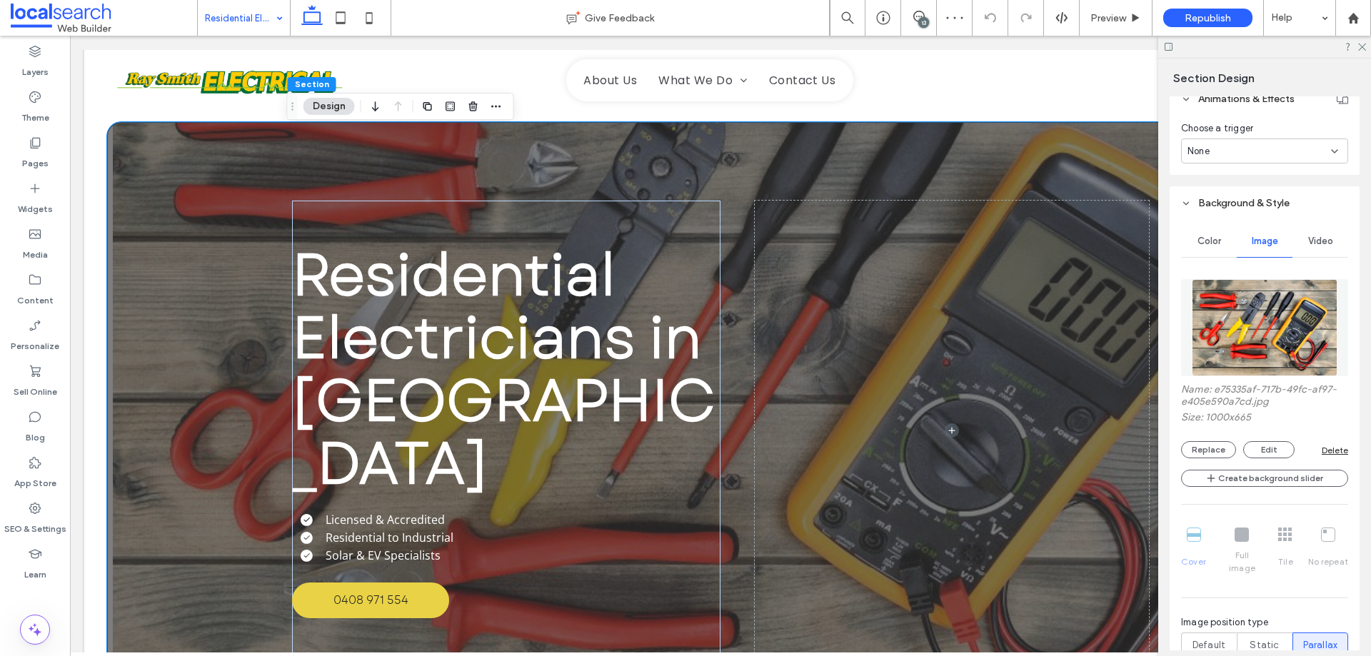
scroll to position [428, 0]
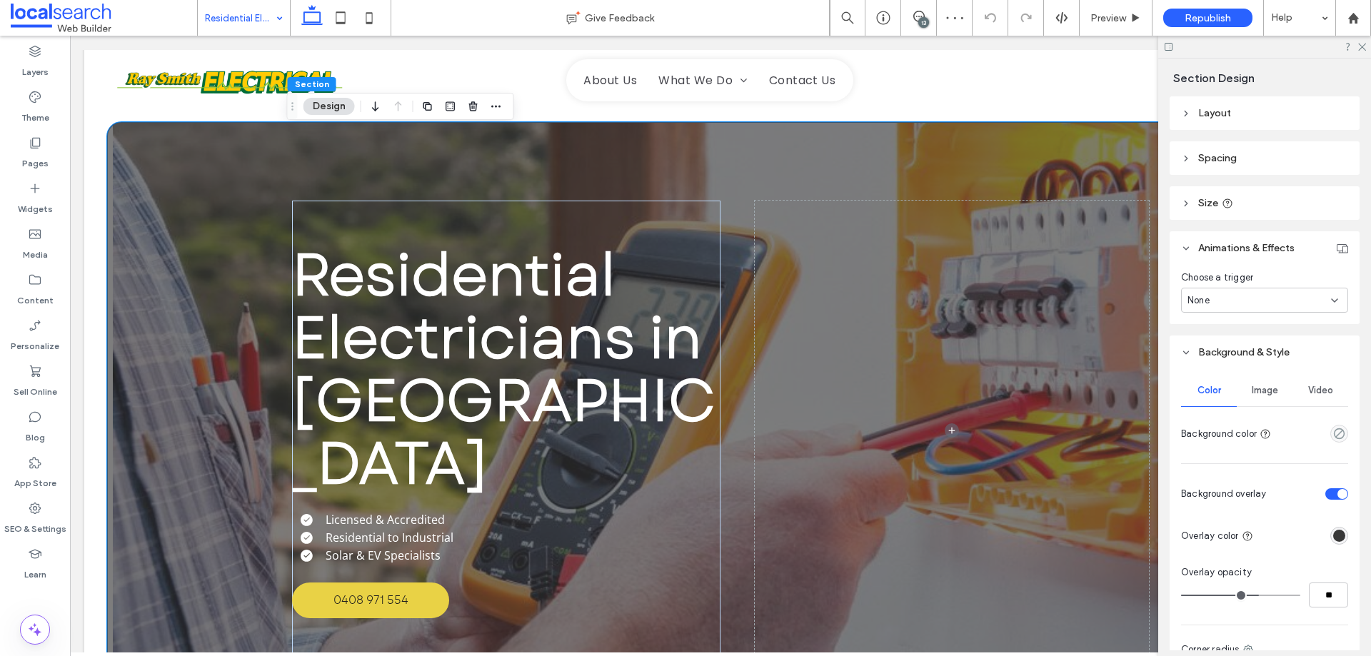
scroll to position [71, 0]
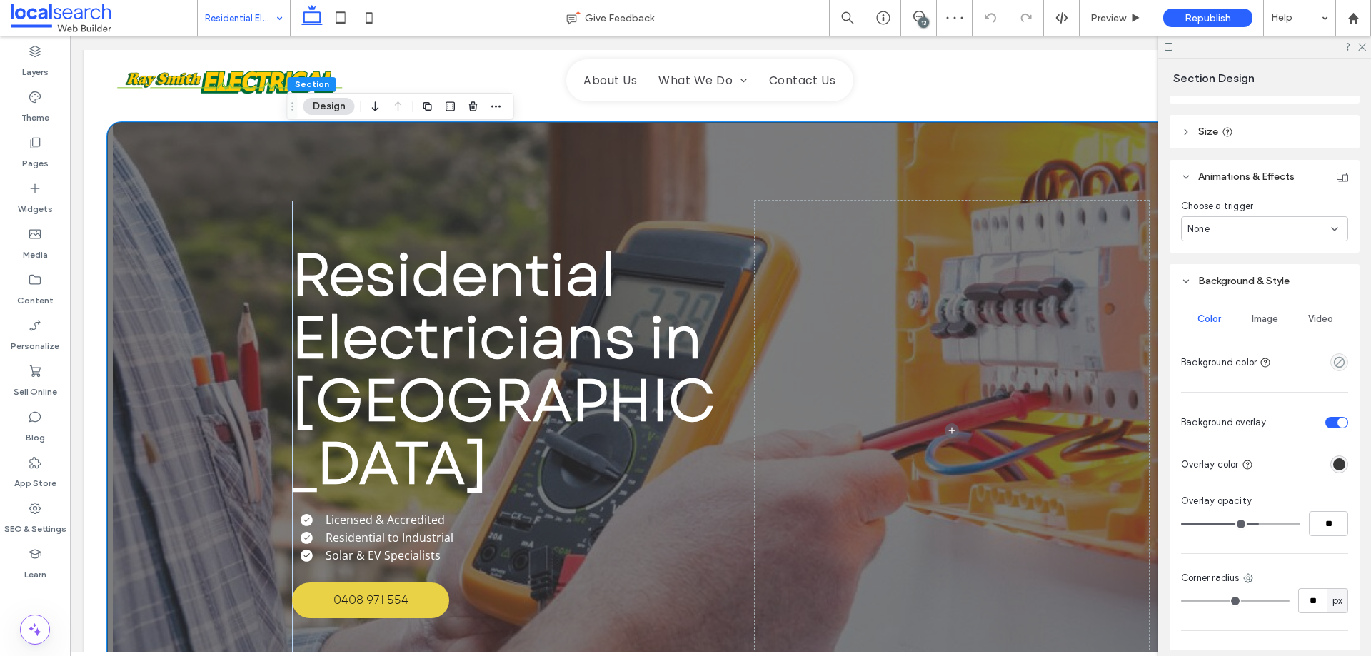
click at [1252, 311] on div "Image" at bounding box center [1265, 318] width 56 height 31
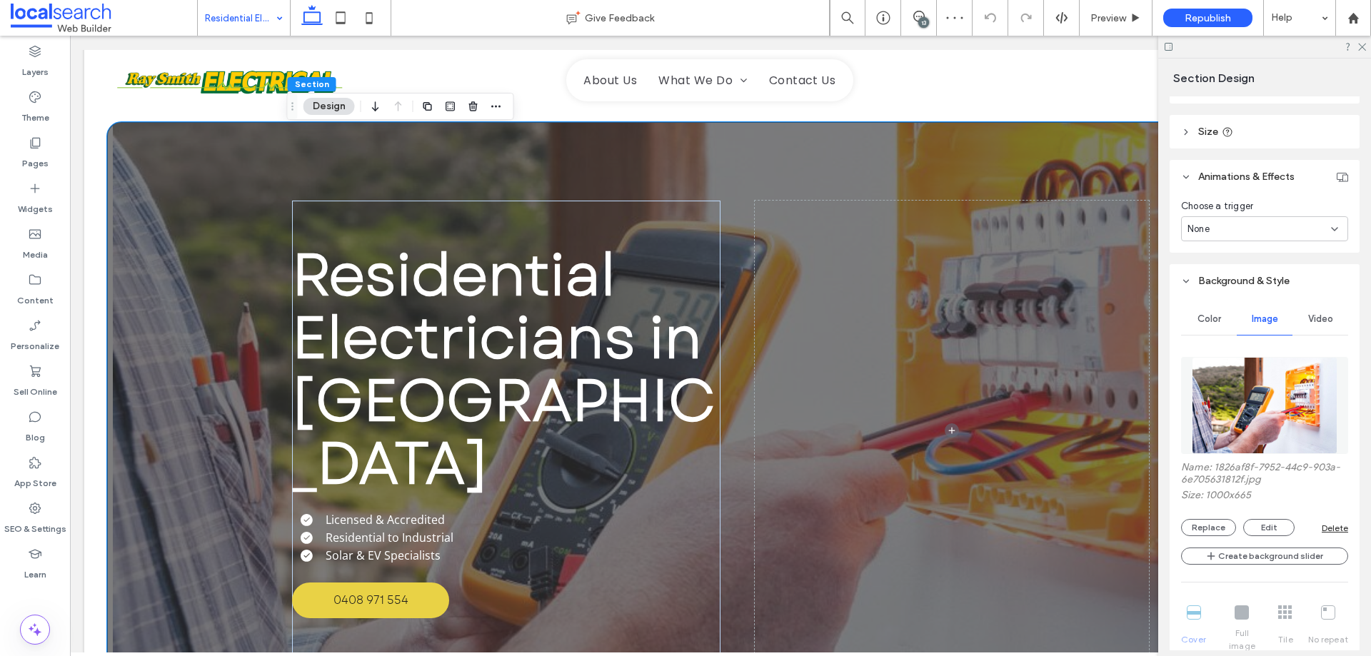
scroll to position [428, 0]
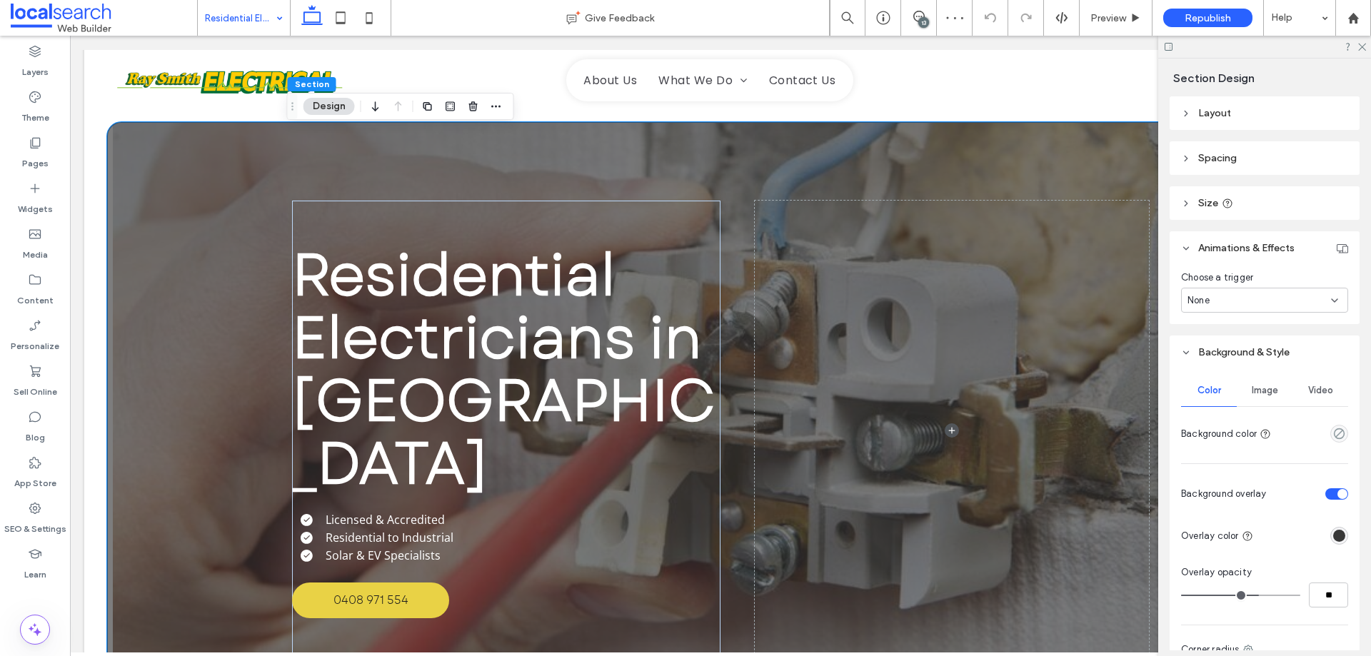
click at [1292, 391] on div "Video" at bounding box center [1320, 390] width 56 height 31
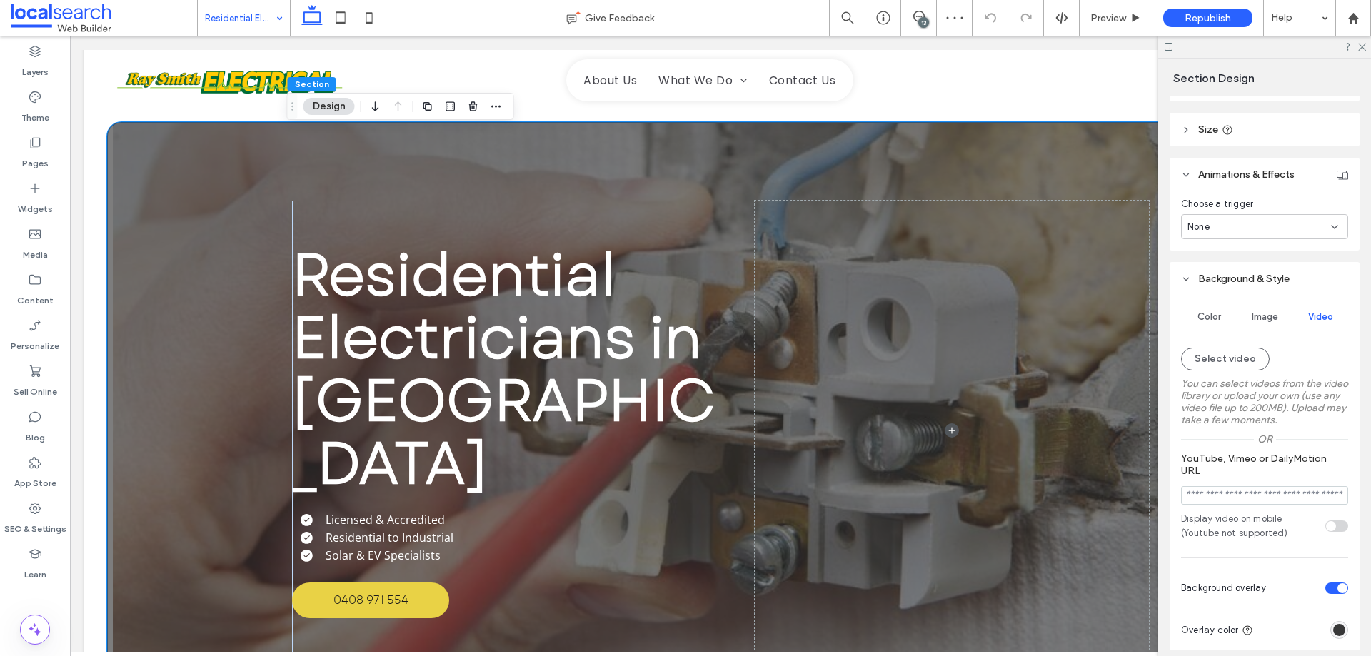
scroll to position [51, 0]
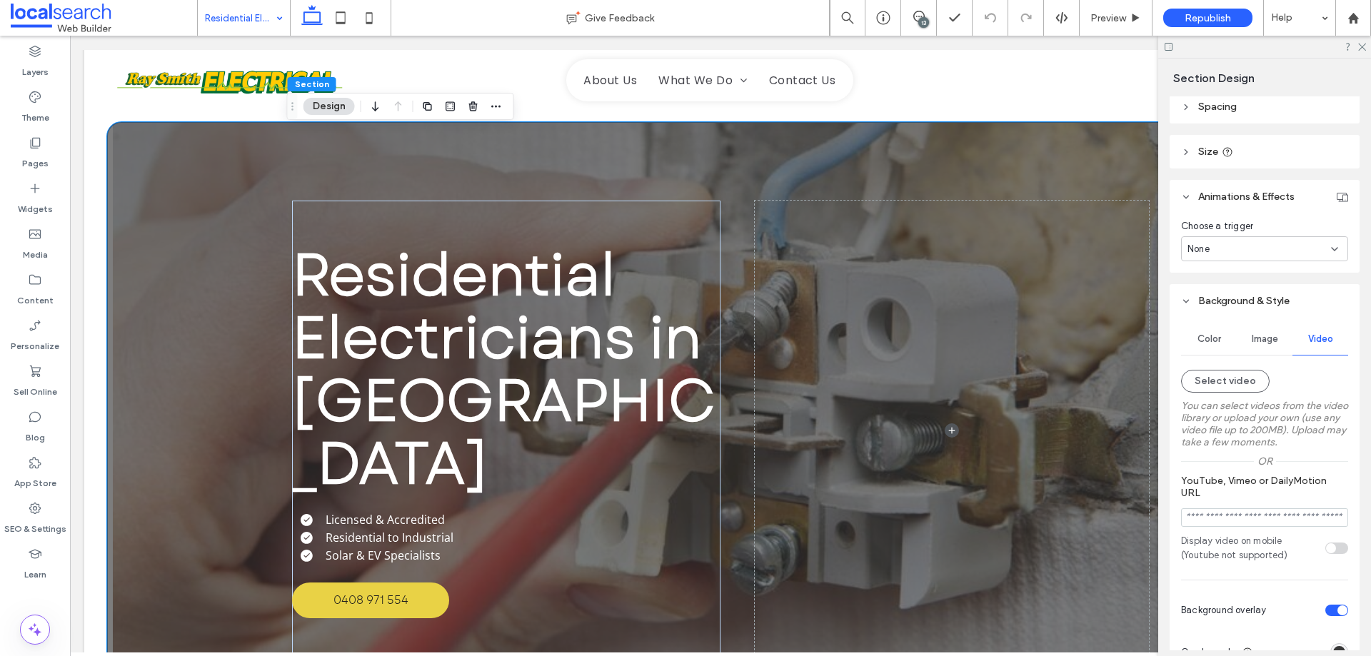
click at [1267, 333] on div "Image" at bounding box center [1265, 338] width 56 height 31
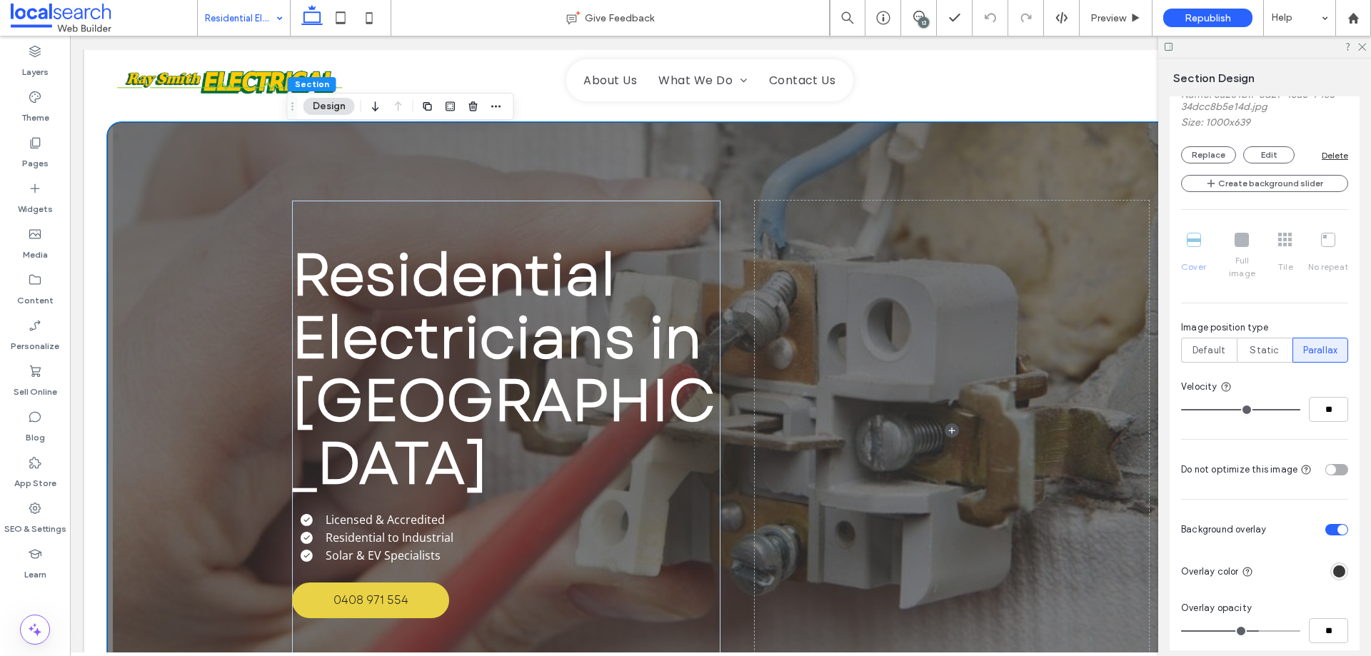
scroll to position [480, 0]
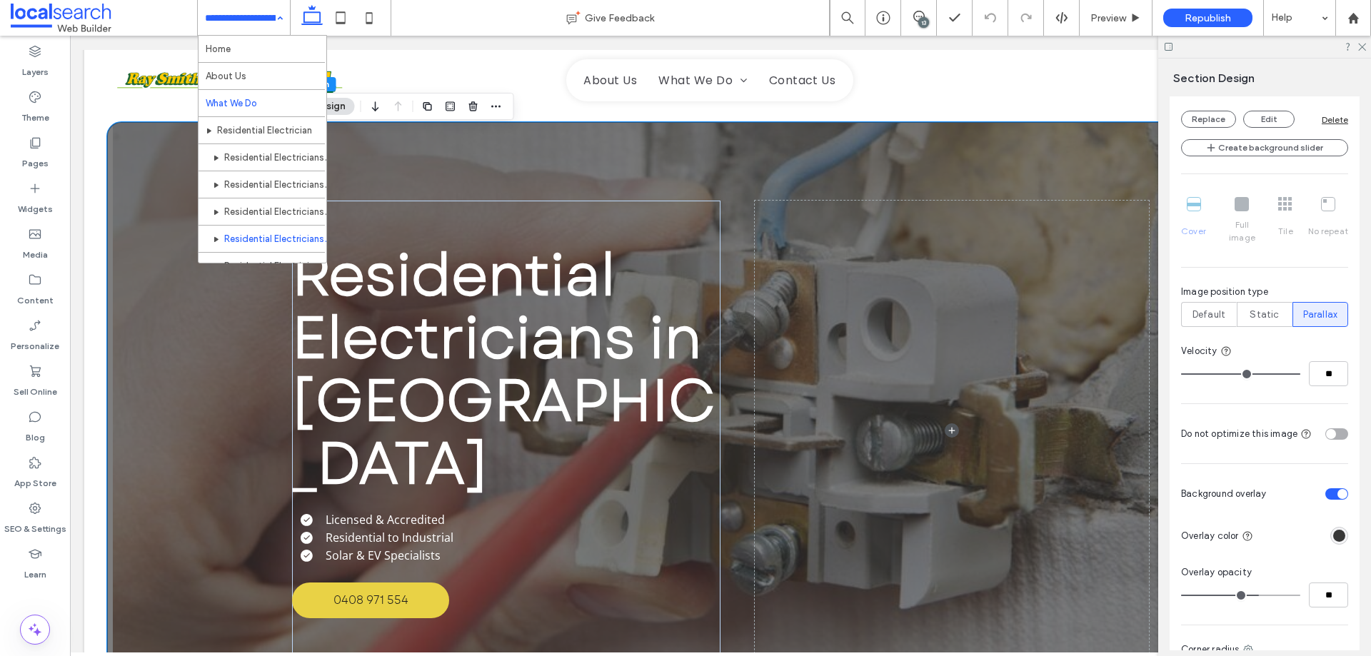
drag, startPoint x: 247, startPoint y: 24, endPoint x: 266, endPoint y: 108, distance: 85.6
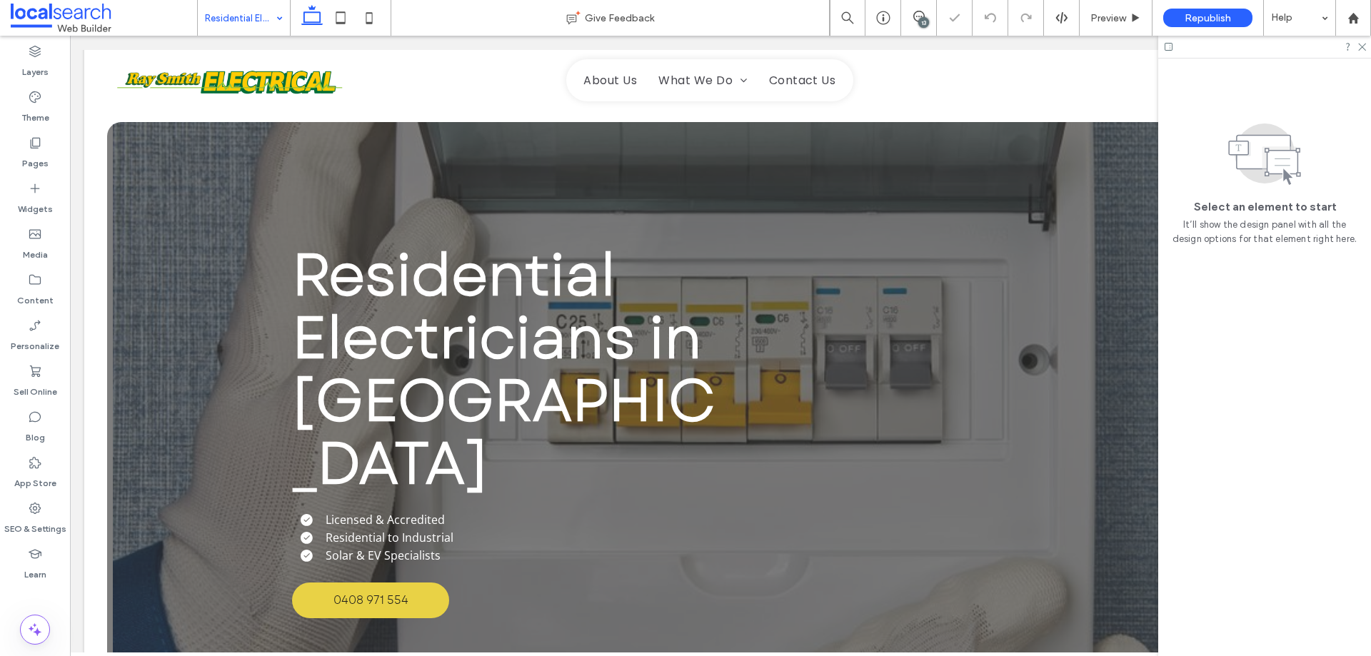
click at [239, 159] on div "Residential Electricians in [GEOGRAPHIC_DATA] Licensed & Accredited Residential…" at bounding box center [720, 430] width 1227 height 617
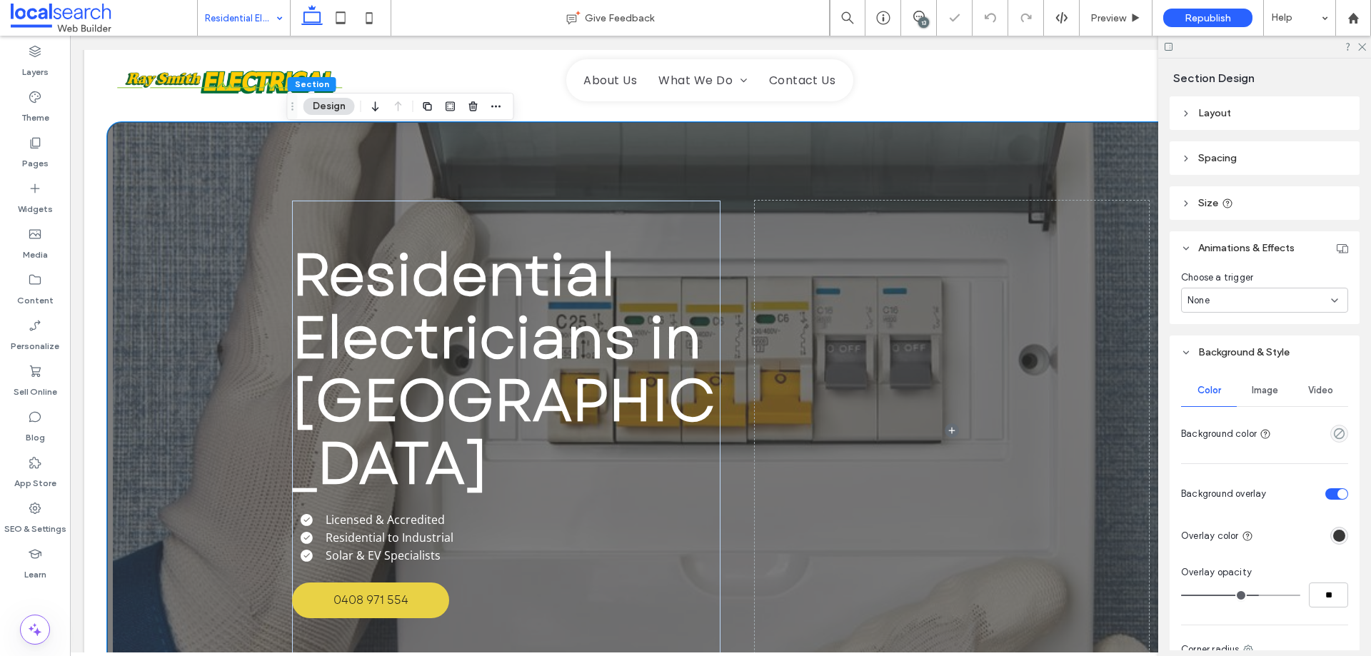
click at [1252, 386] on span "Image" at bounding box center [1265, 390] width 26 height 11
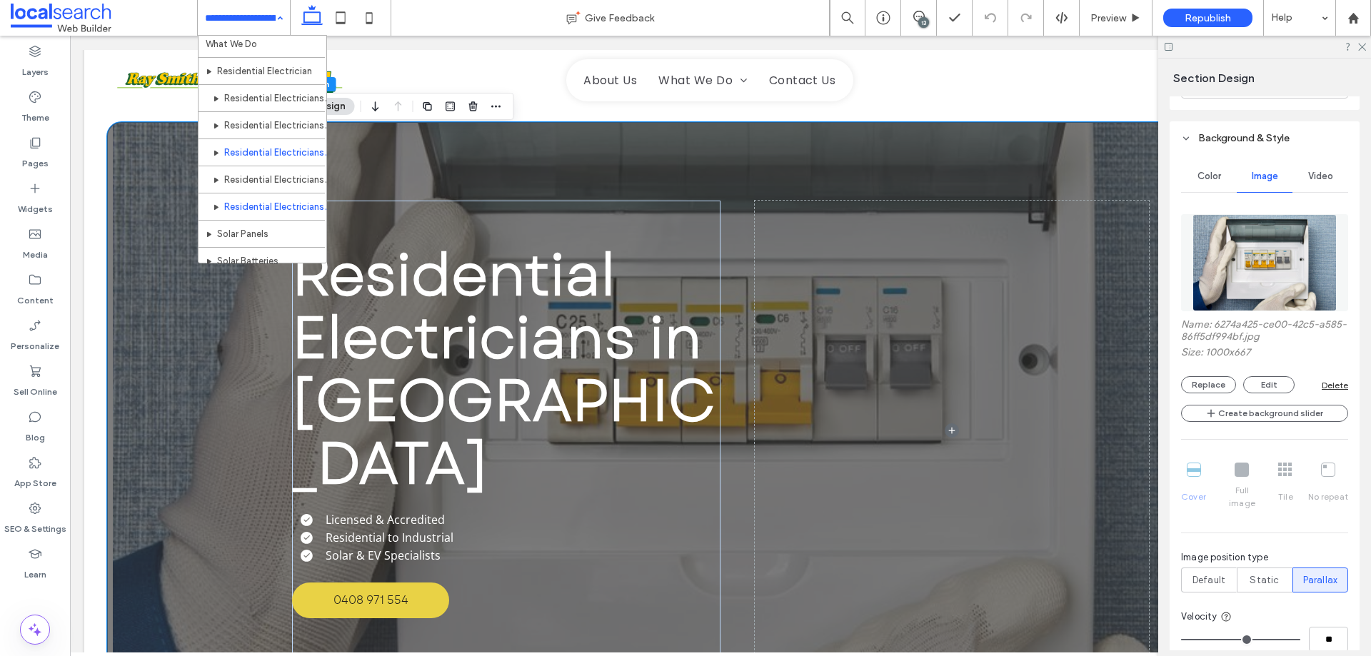
scroll to position [143, 0]
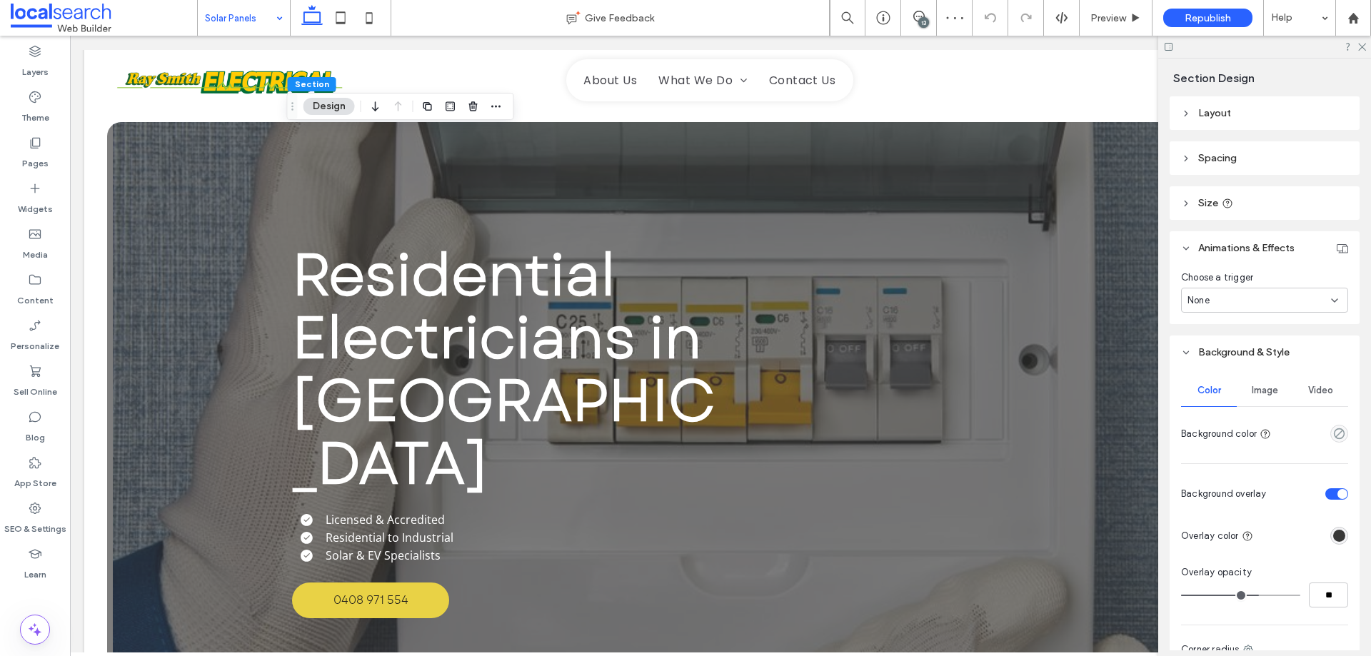
click at [1267, 391] on span "Image" at bounding box center [1265, 390] width 26 height 11
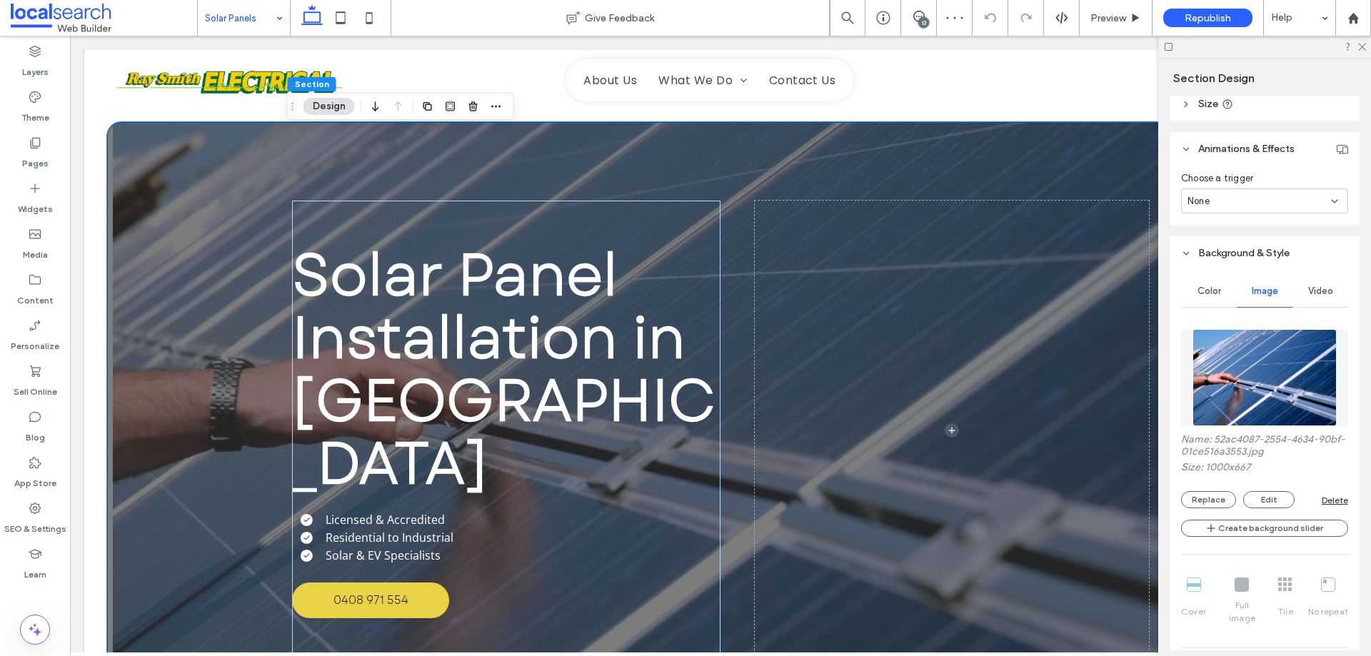
scroll to position [143, 0]
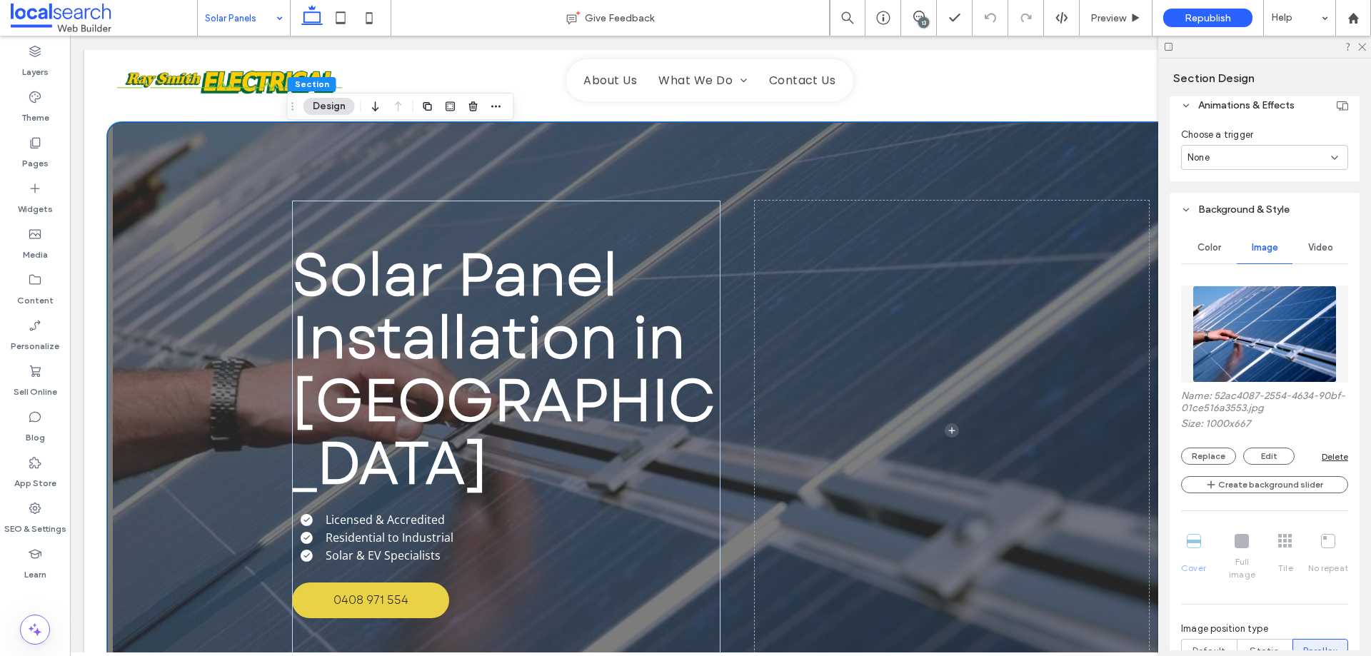
click at [1216, 241] on div "Color" at bounding box center [1209, 247] width 56 height 31
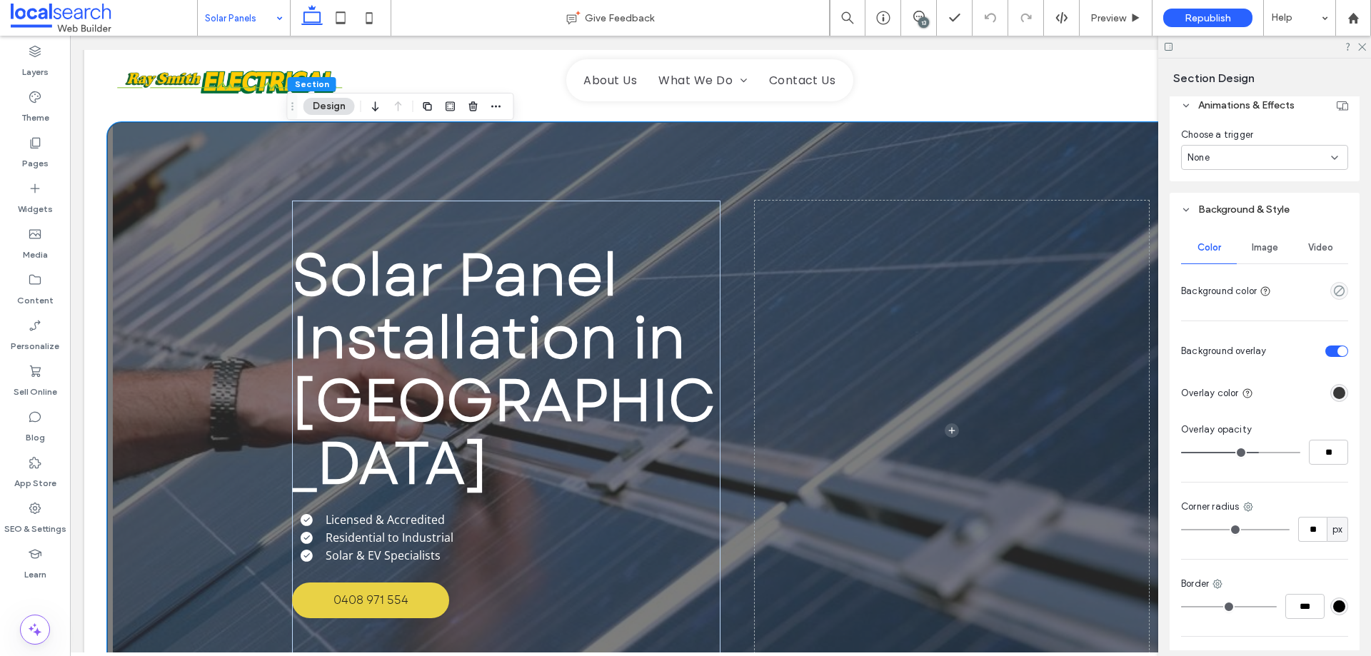
click at [1252, 246] on span "Image" at bounding box center [1265, 247] width 26 height 11
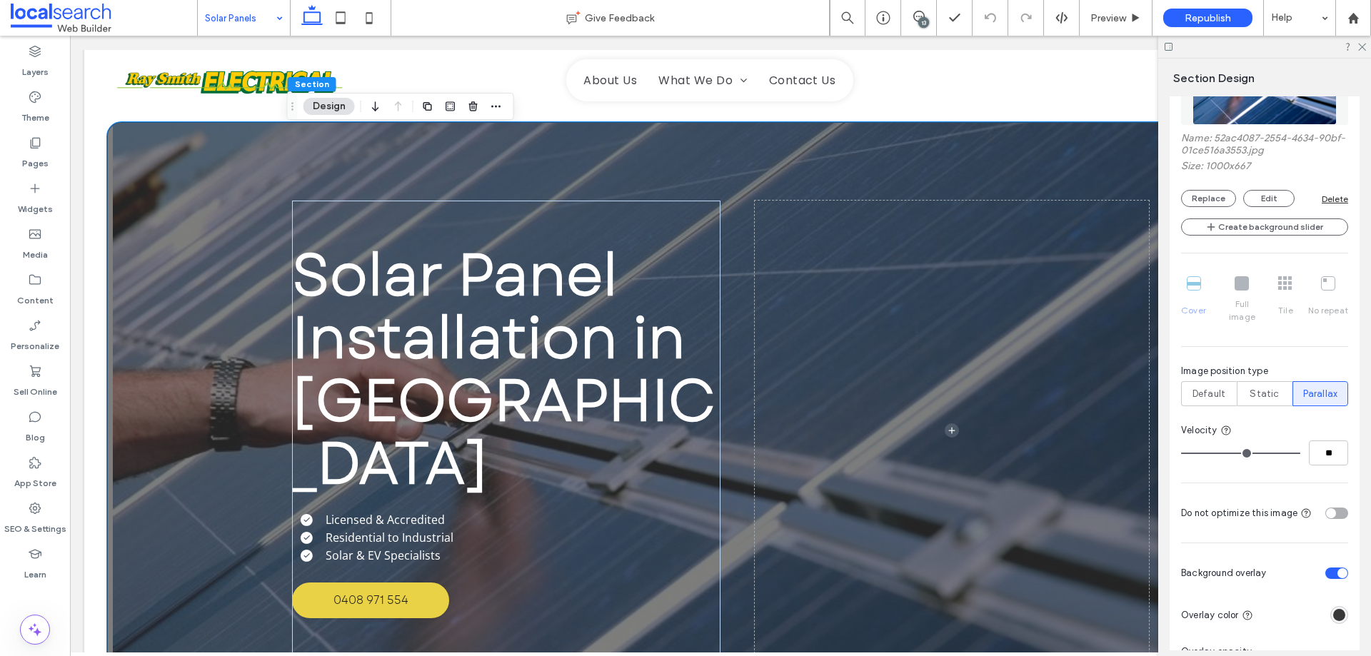
scroll to position [428, 0]
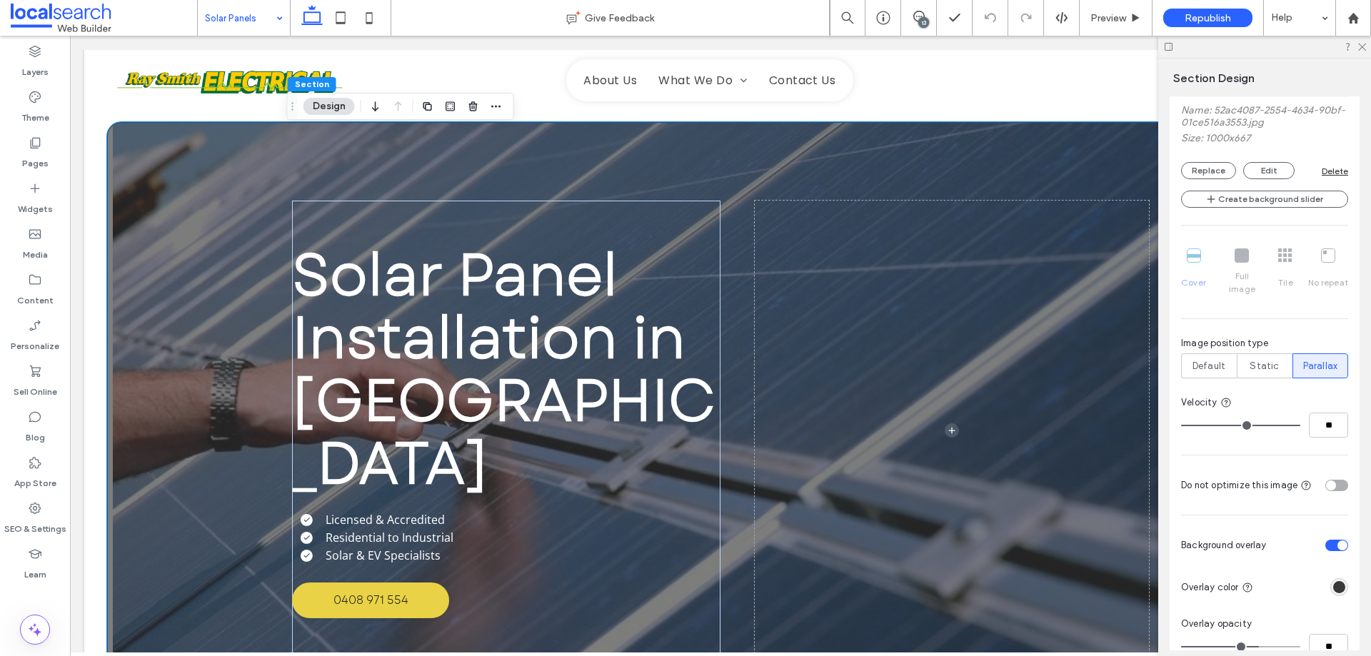
drag, startPoint x: 261, startPoint y: 13, endPoint x: 259, endPoint y: 34, distance: 20.8
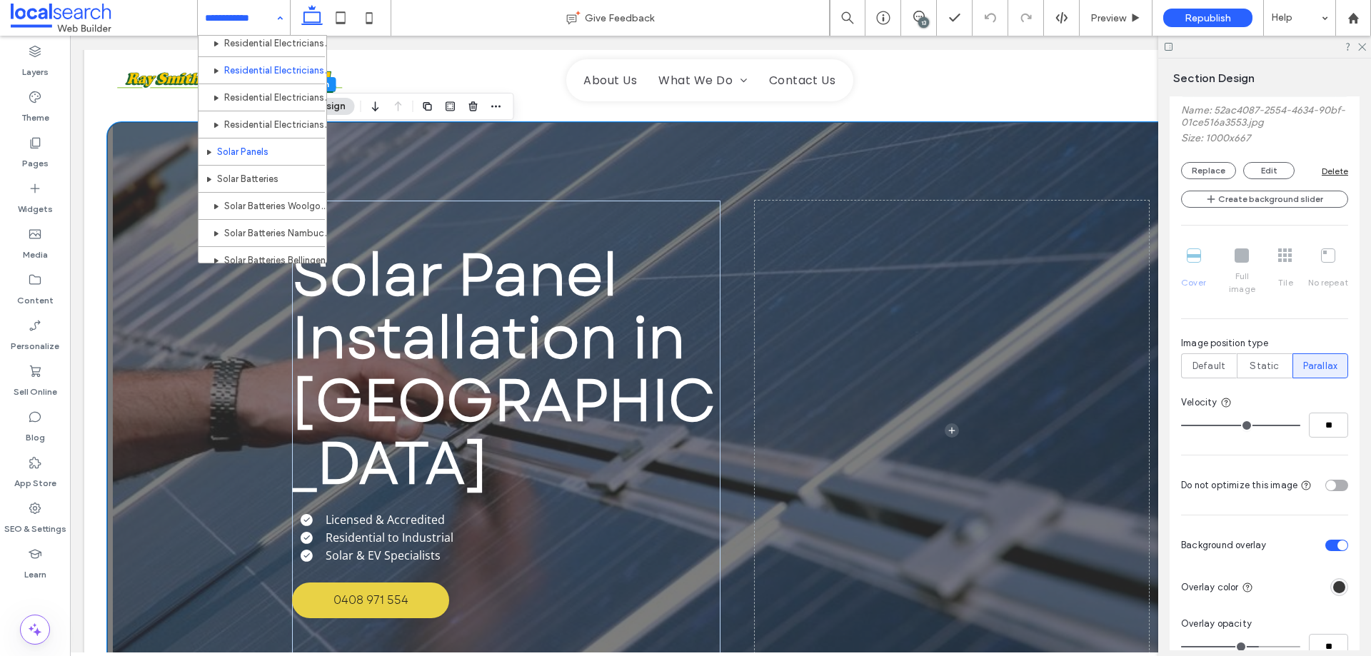
scroll to position [214, 0]
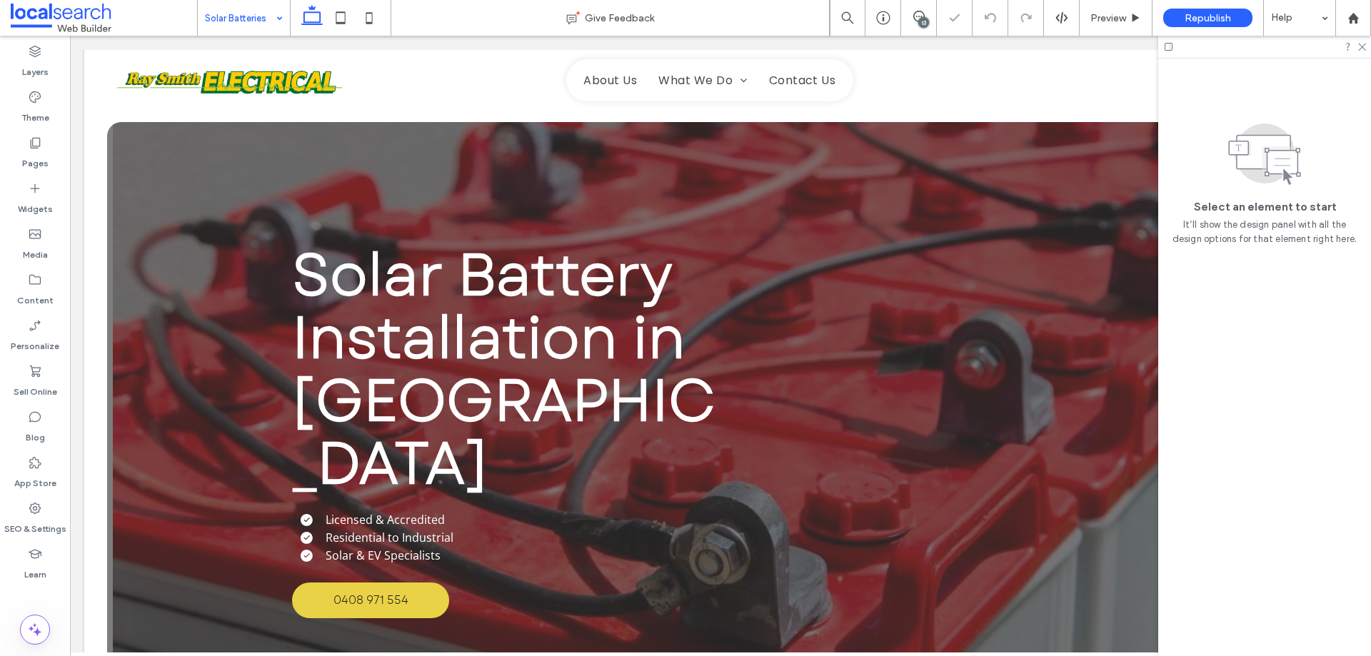
click at [321, 167] on div "Solar Battery Installation in [GEOGRAPHIC_DATA] Licensed & Accredited Residenti…" at bounding box center [720, 430] width 857 height 617
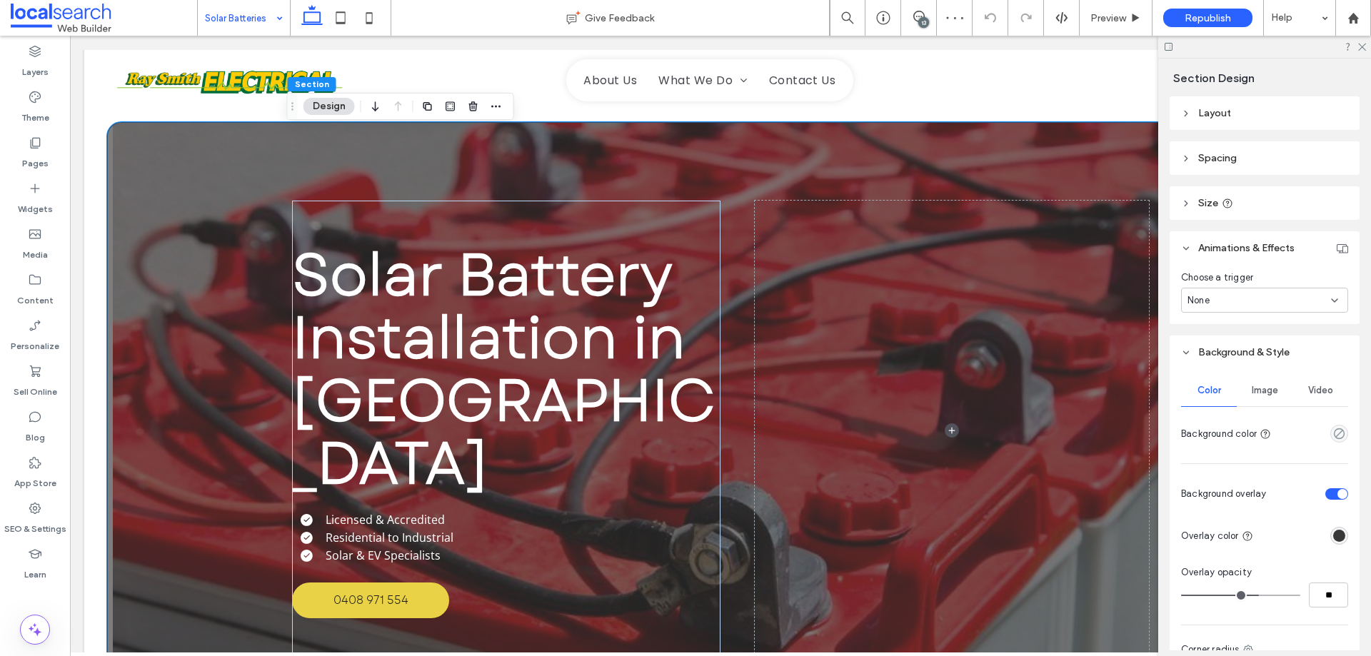
click at [1259, 392] on span "Image" at bounding box center [1265, 390] width 26 height 11
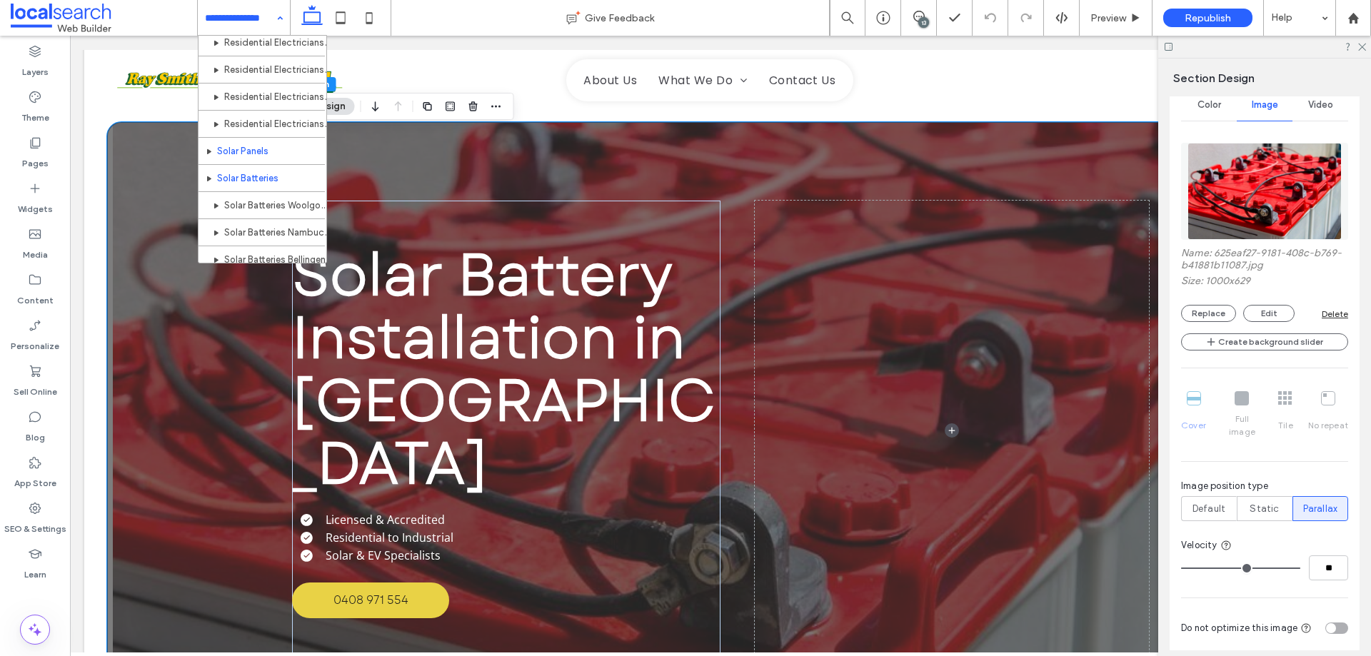
scroll to position [143, 0]
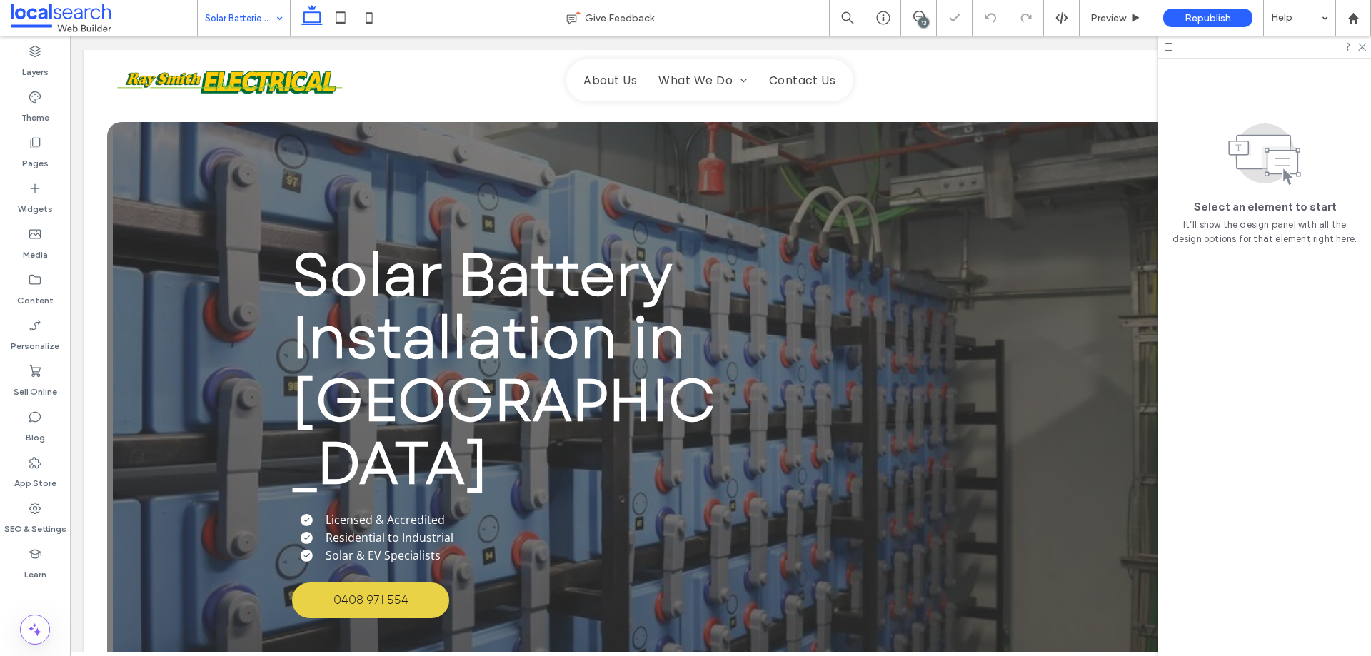
click at [301, 192] on div "Solar Battery Installation in [GEOGRAPHIC_DATA] Licensed & Accredited Residenti…" at bounding box center [720, 430] width 857 height 617
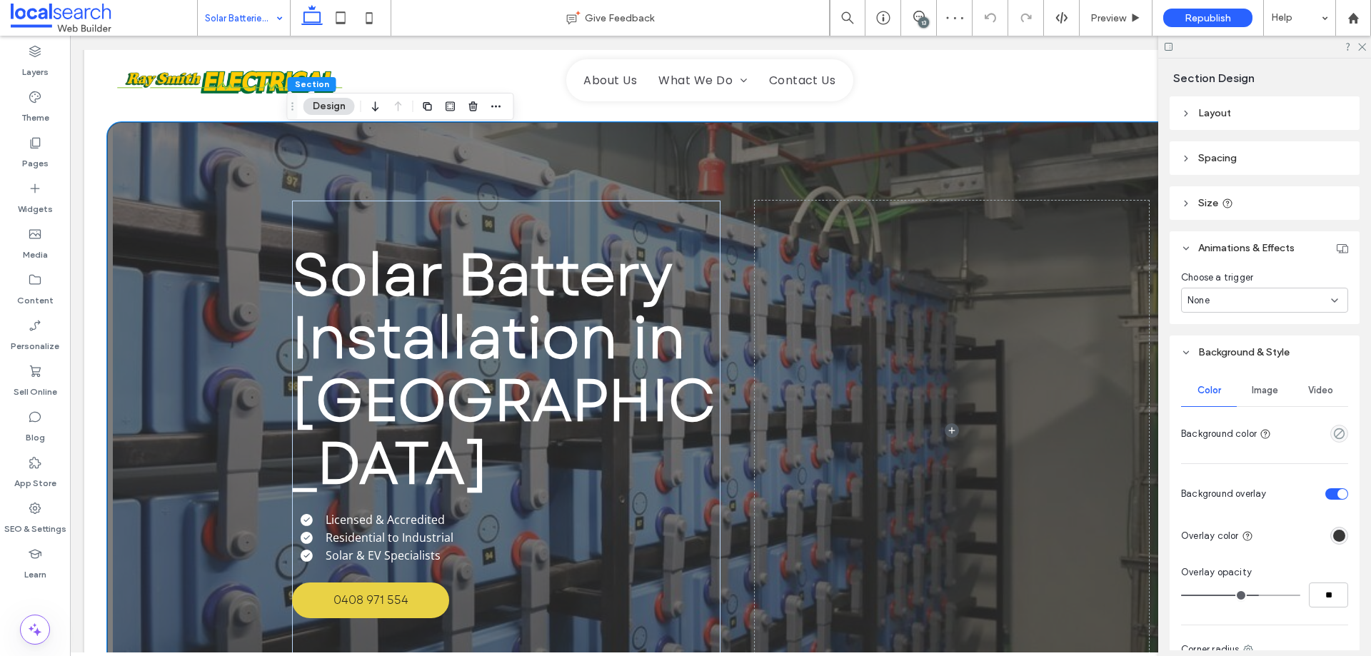
click at [381, 171] on div "Solar Battery Installation in [GEOGRAPHIC_DATA] Licensed & Accredited Residenti…" at bounding box center [720, 430] width 857 height 617
click at [1261, 388] on span "Image" at bounding box center [1265, 390] width 26 height 11
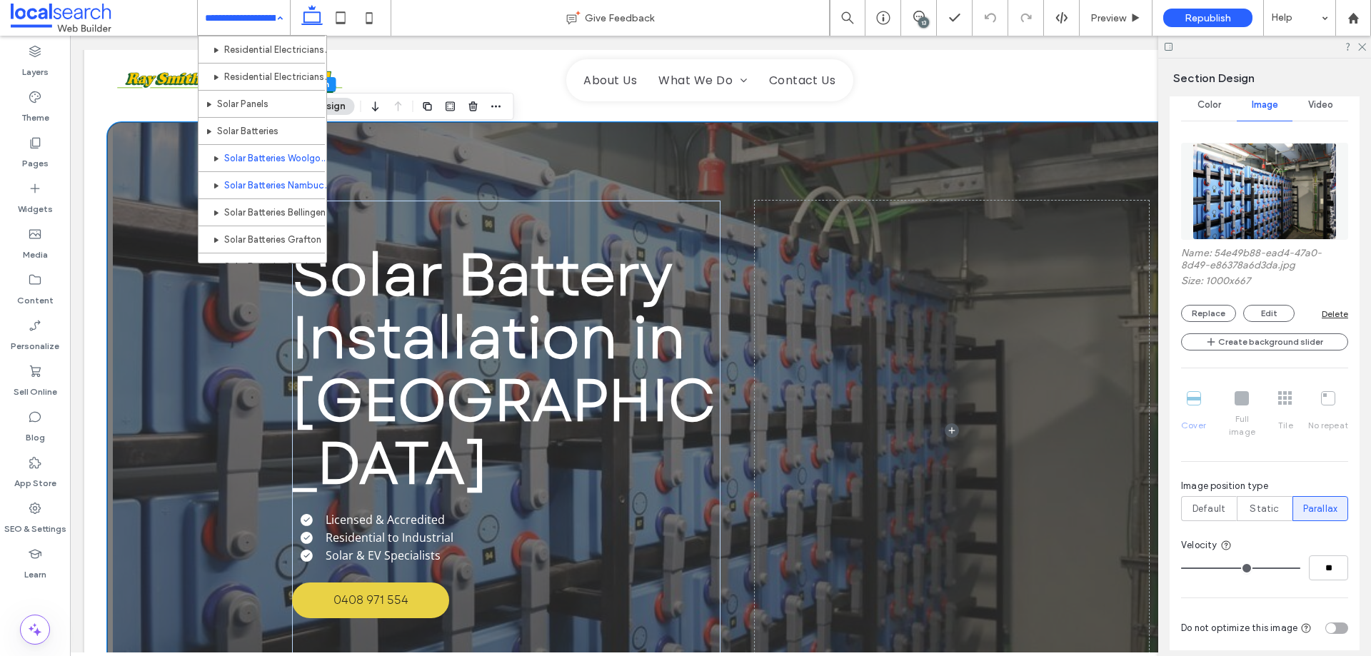
scroll to position [214, 0]
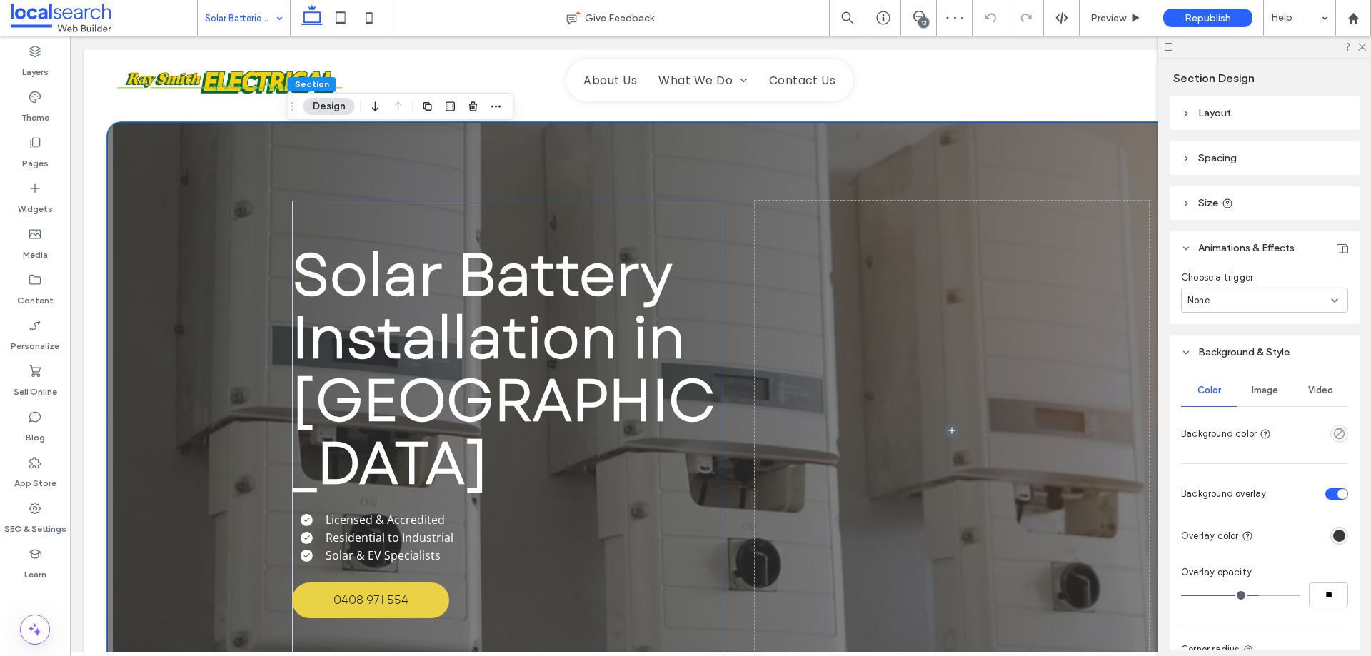
click at [1277, 393] on div "Image" at bounding box center [1265, 390] width 56 height 31
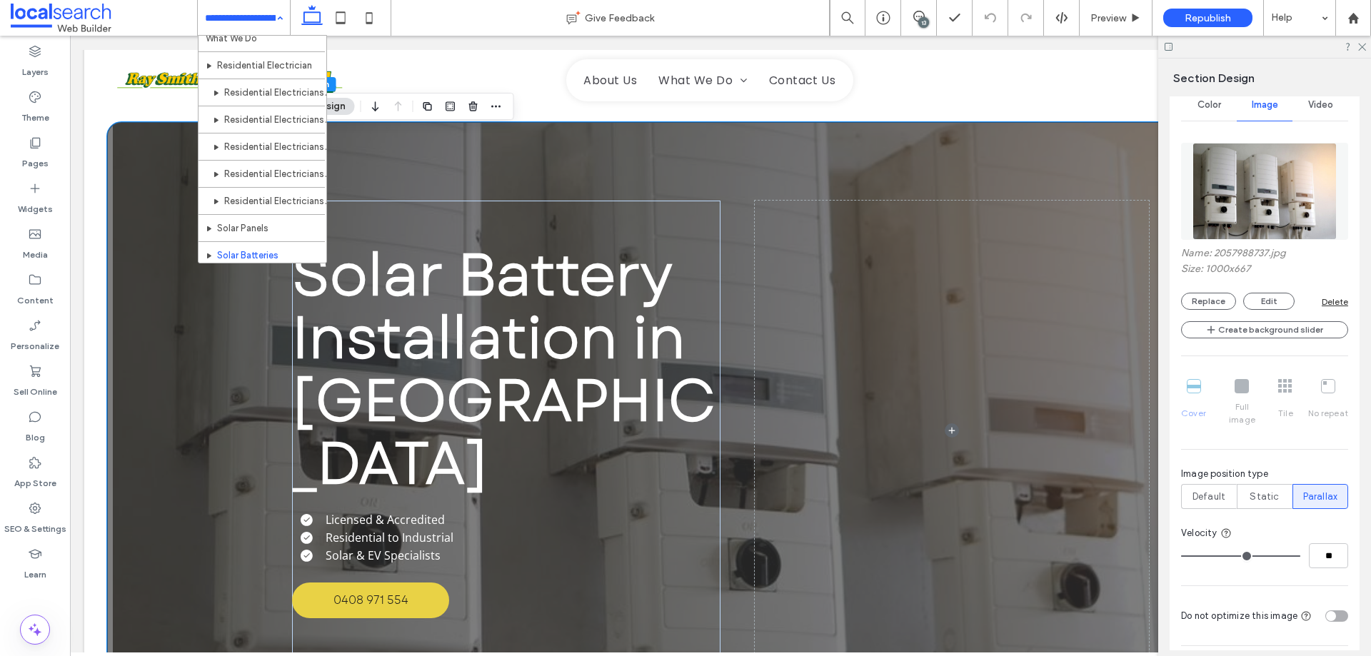
scroll to position [143, 0]
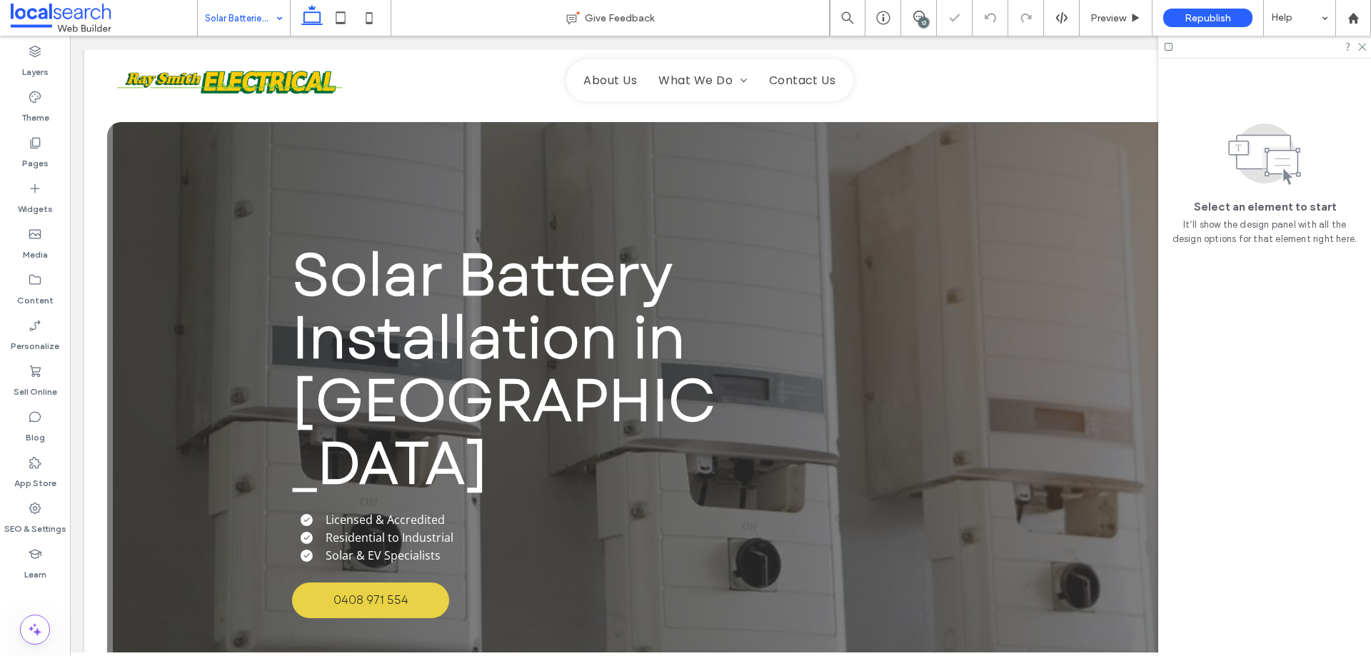
click at [250, 20] on input at bounding box center [240, 18] width 71 height 36
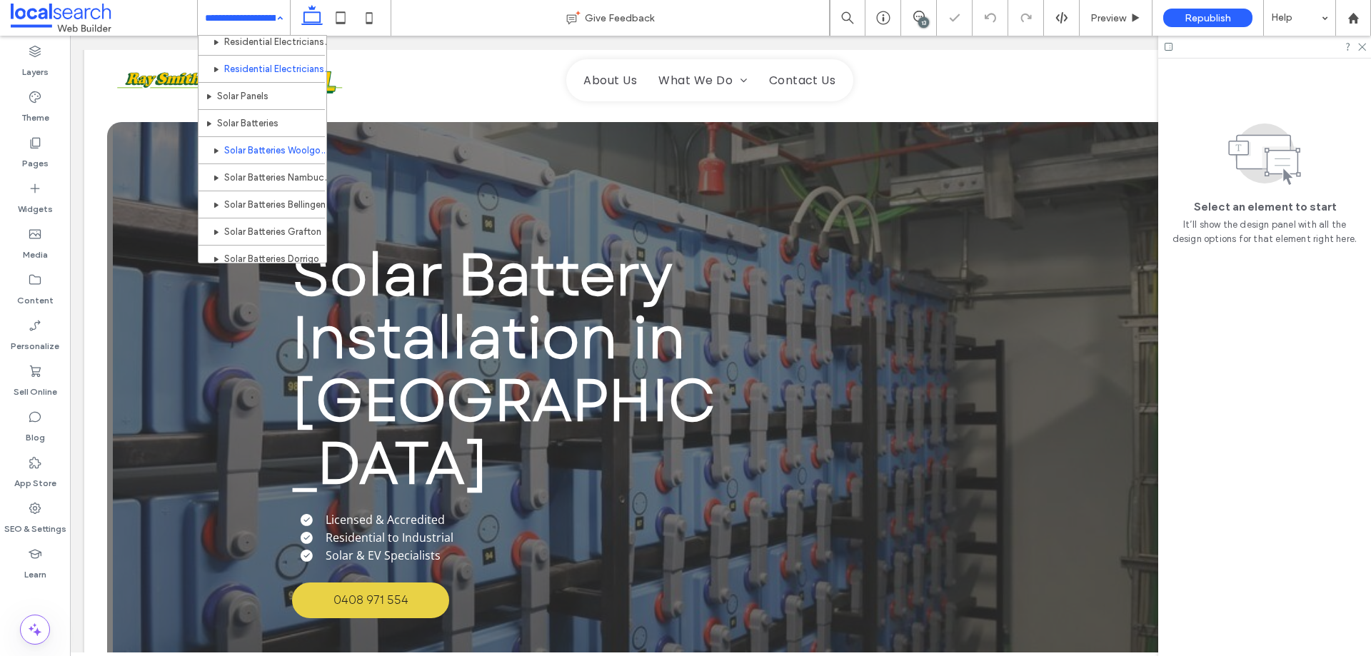
scroll to position [214, 0]
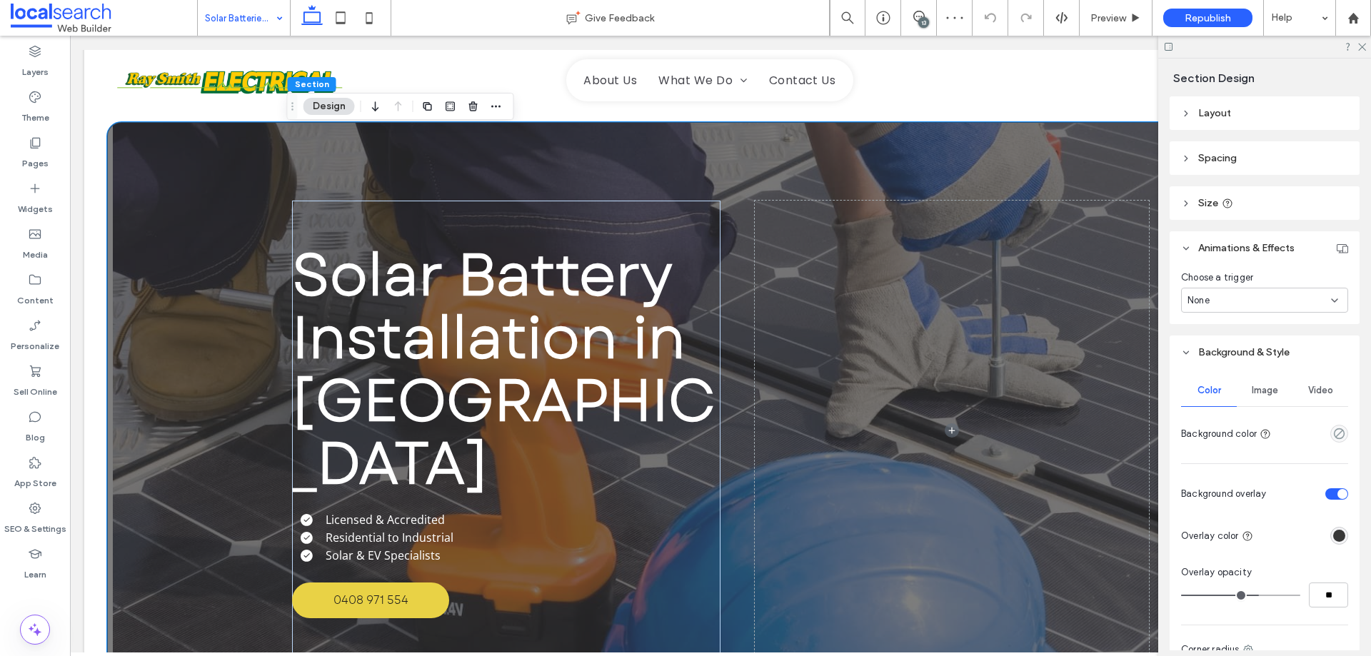
click at [329, 161] on div "Solar Battery Installation in [GEOGRAPHIC_DATA] Licensed & Accredited Residenti…" at bounding box center [720, 430] width 857 height 617
click at [1263, 398] on div "Image" at bounding box center [1265, 390] width 56 height 31
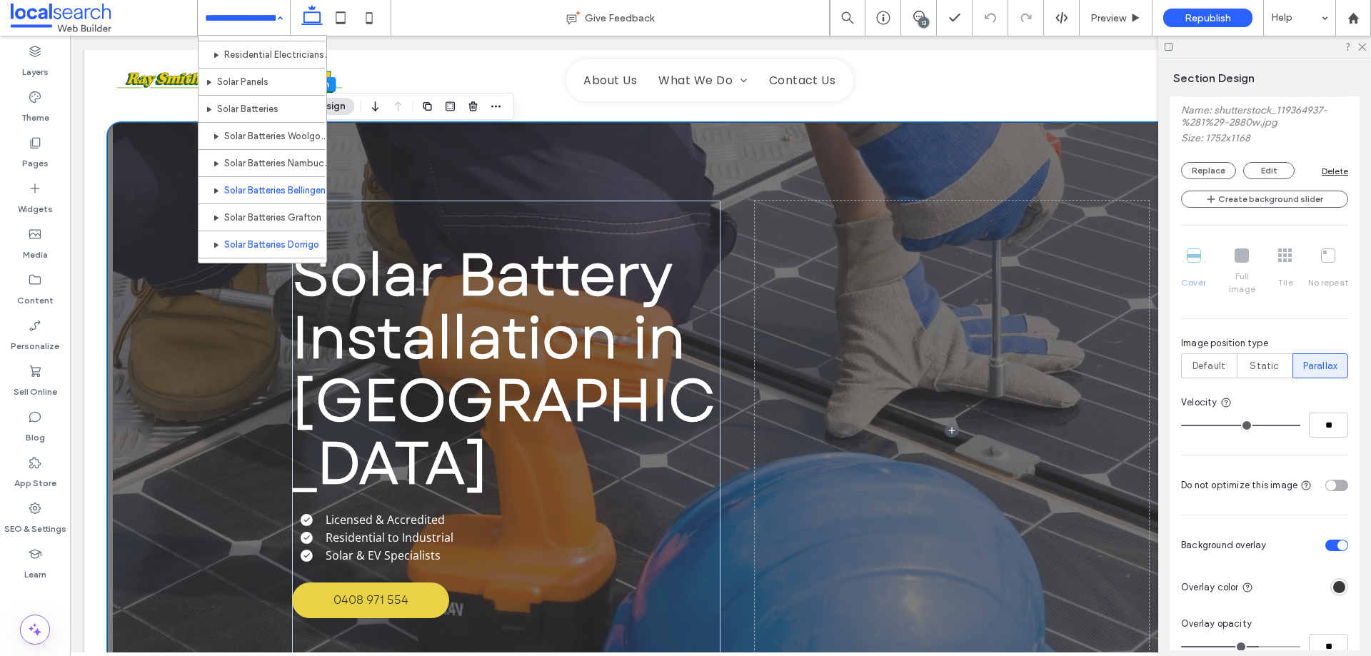
scroll to position [357, 0]
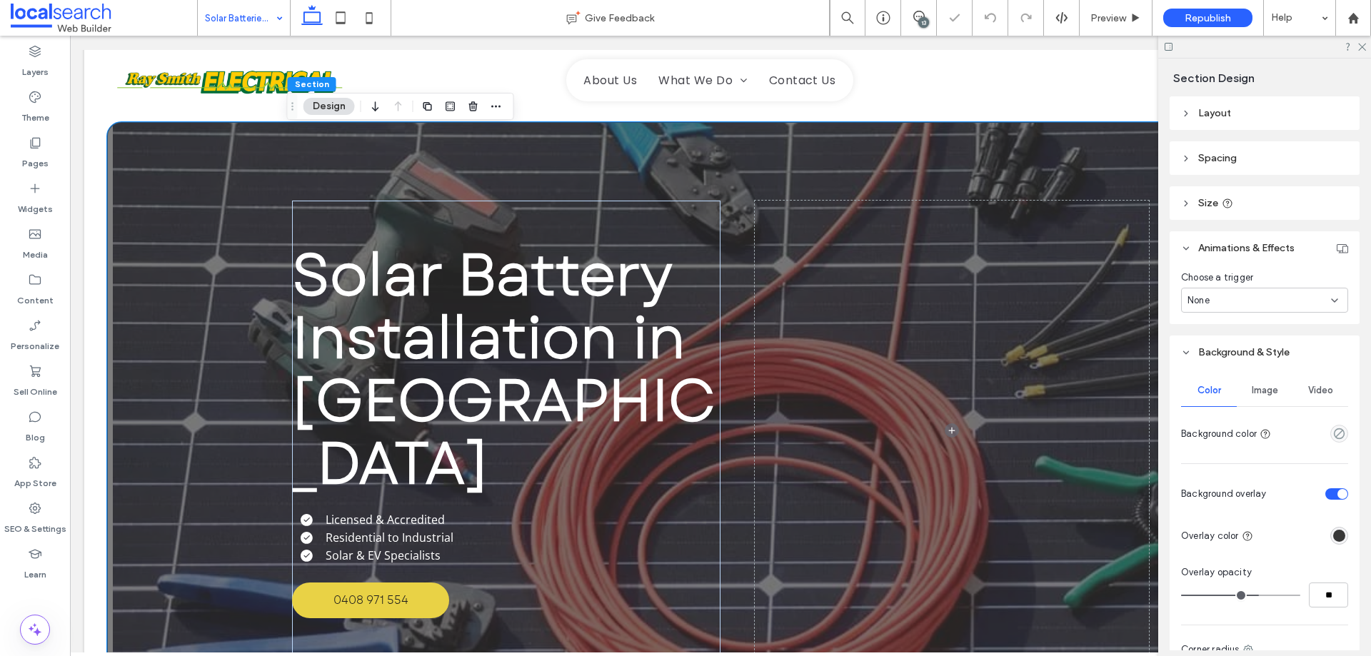
click at [1274, 393] on div "Image" at bounding box center [1265, 390] width 56 height 31
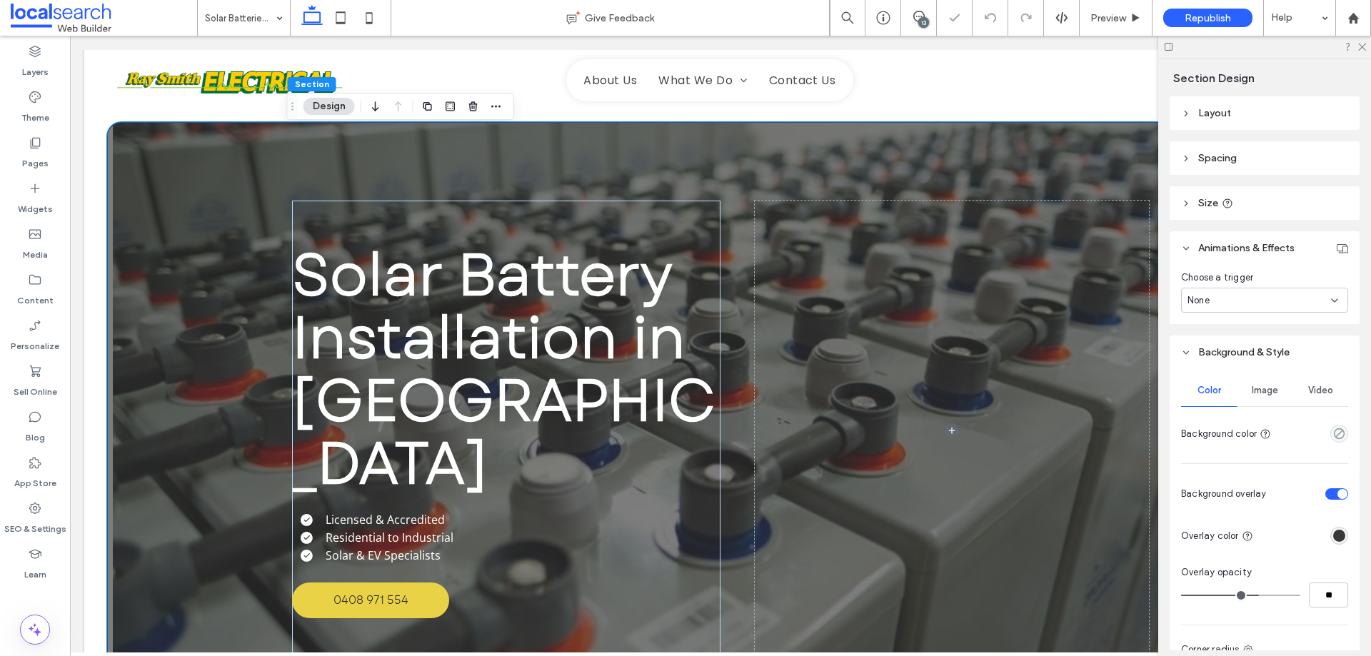
click at [1266, 388] on span "Image" at bounding box center [1265, 390] width 26 height 11
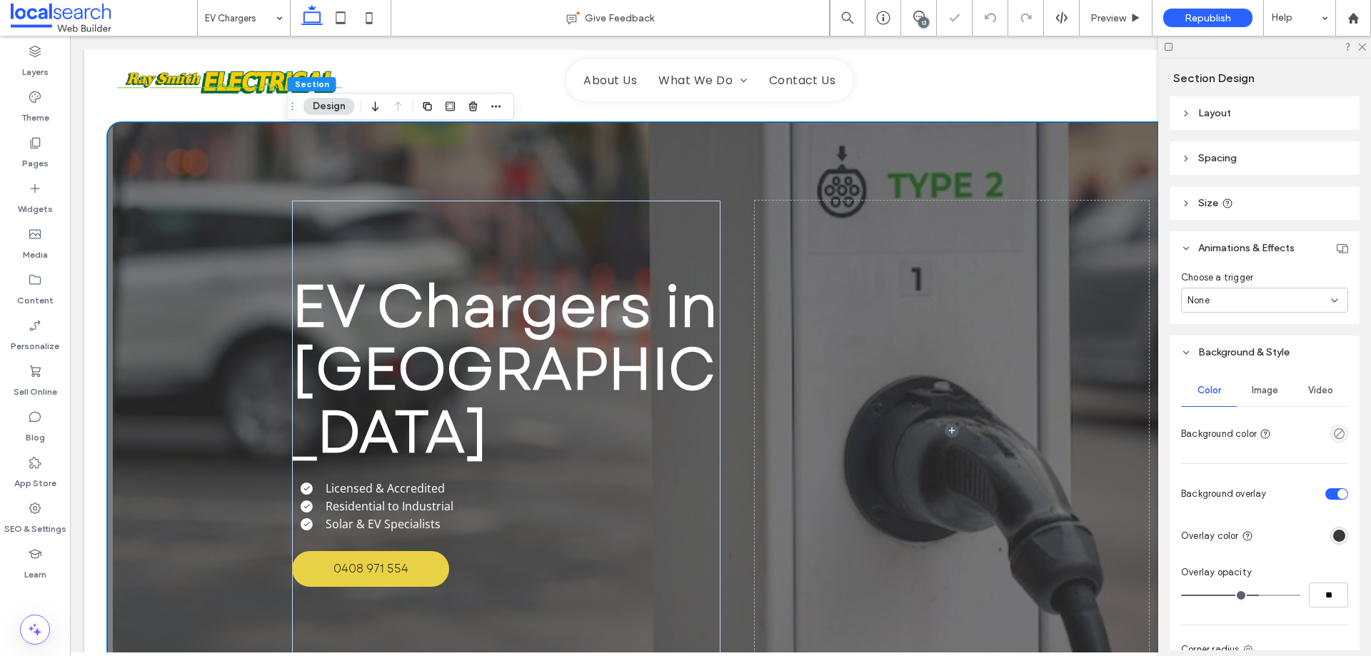
click at [1267, 393] on span "Image" at bounding box center [1265, 390] width 26 height 11
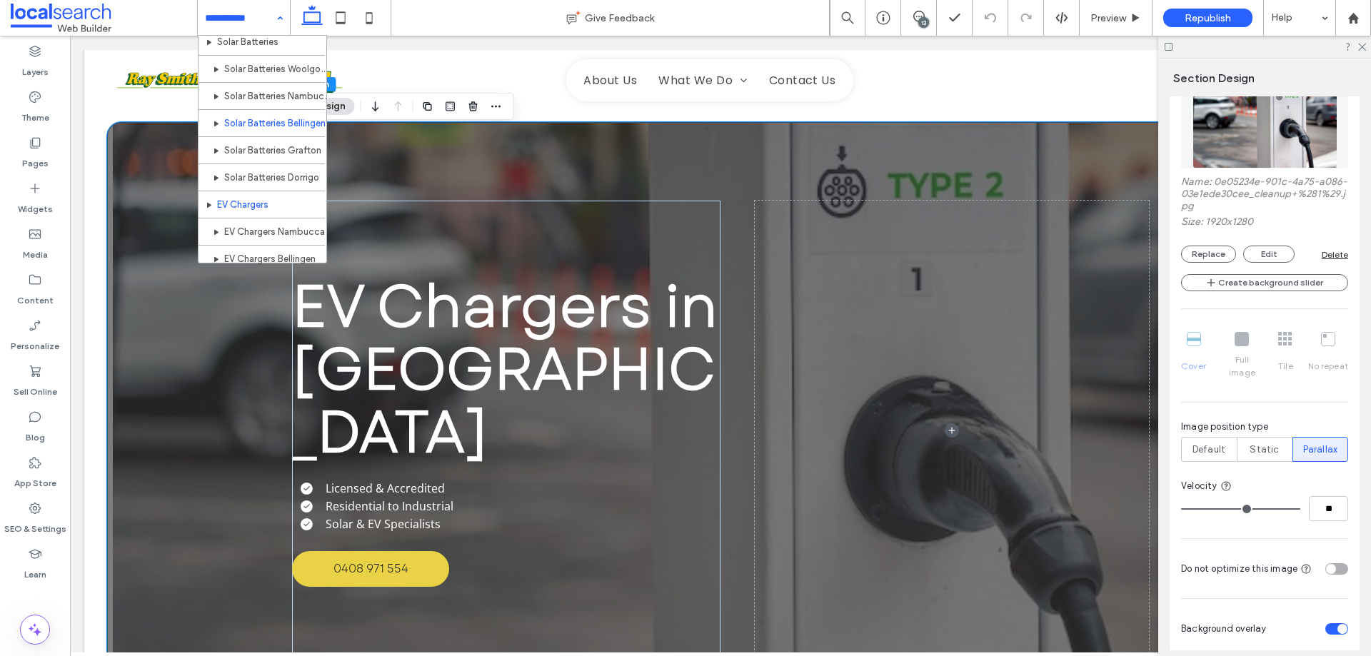
scroll to position [286, 0]
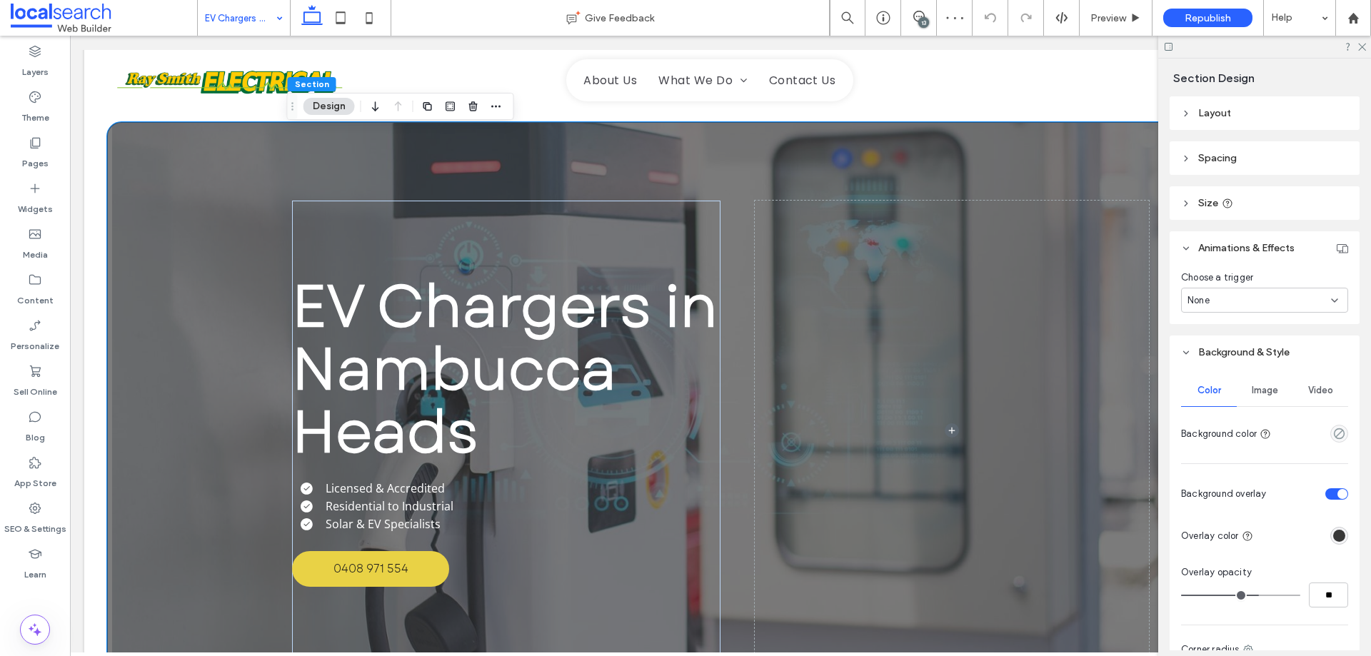
click at [1282, 398] on div "Image" at bounding box center [1265, 390] width 56 height 31
